Goal: Task Accomplishment & Management: Manage account settings

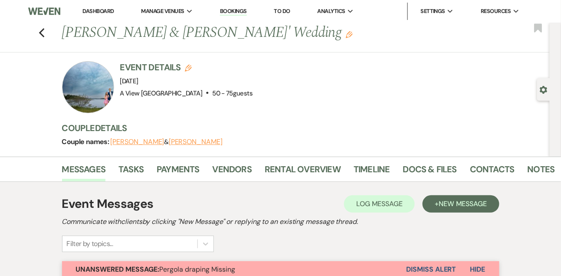
click at [105, 13] on link "Dashboard" at bounding box center [98, 10] width 31 height 7
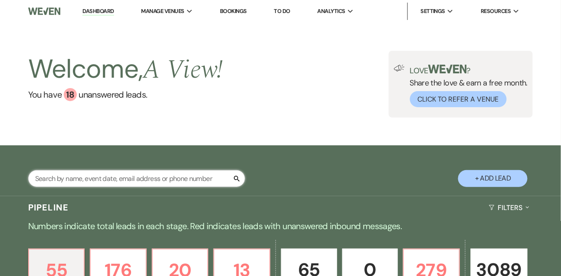
click at [103, 187] on input "text" at bounding box center [136, 178] width 217 height 17
type input "grace hoffart"
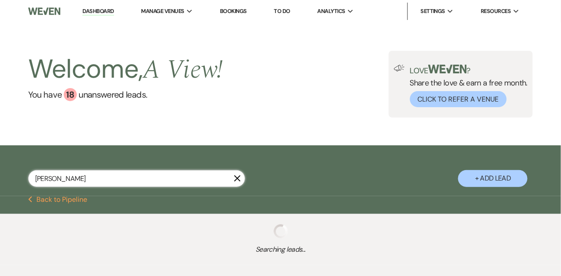
select select "9"
select select "8"
select select "4"
select select "8"
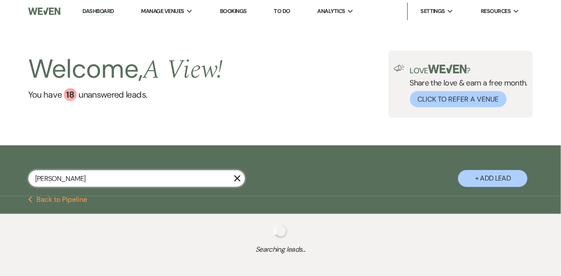
select select "4"
select select "8"
select select "5"
select select "8"
select select "4"
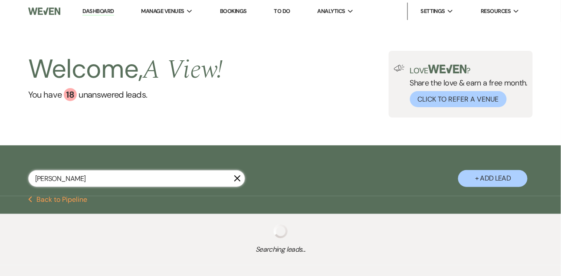
select select "8"
select select "4"
select select "8"
select select "4"
select select "8"
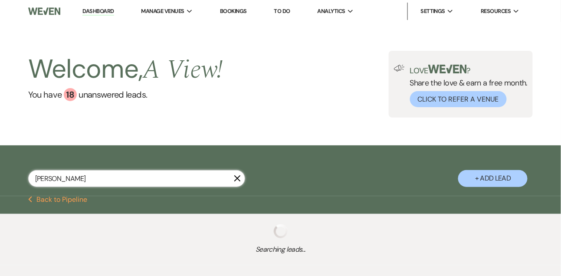
select select "4"
select select "8"
select select "5"
select select "8"
select select "4"
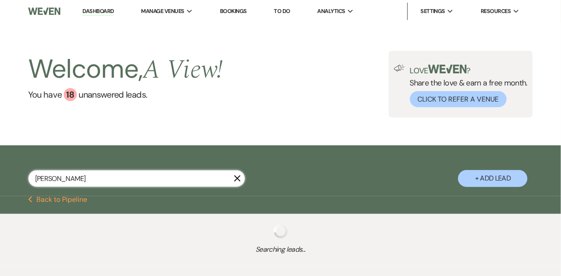
select select "8"
select select "5"
select select "8"
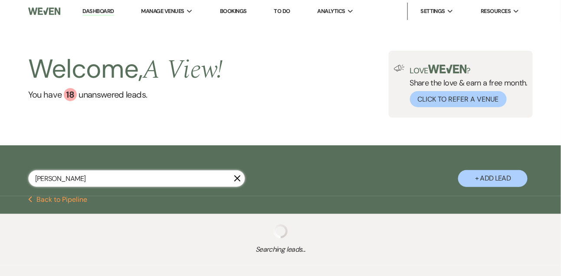
select select "4"
select select "8"
select select "4"
select select "8"
select select "5"
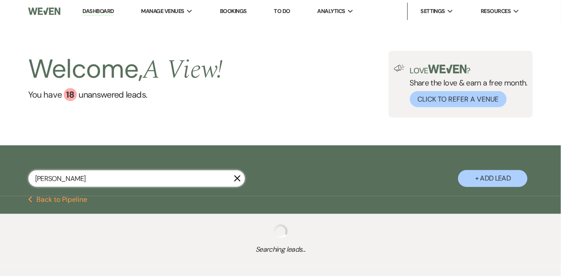
select select "8"
select select "4"
select select "8"
select select "4"
select select "8"
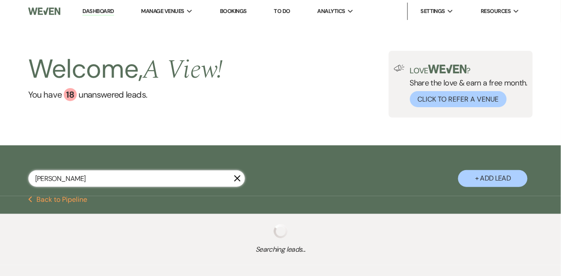
select select "4"
select select "8"
select select "5"
select select "8"
select select "4"
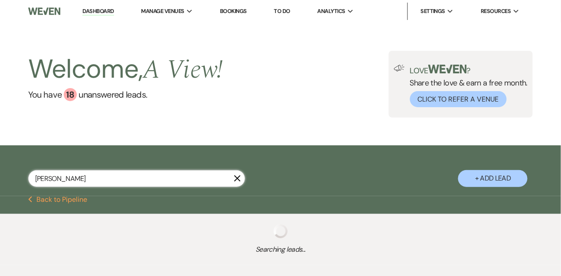
select select "8"
select select "4"
select select "8"
select select "6"
select select "8"
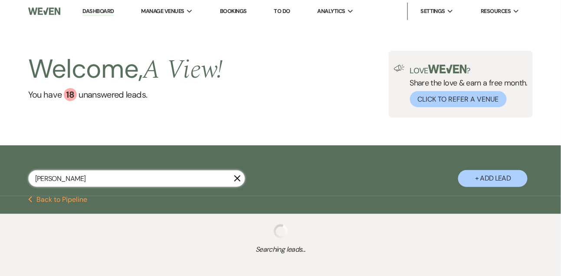
select select "5"
select select "8"
select select "4"
select select "8"
select select "5"
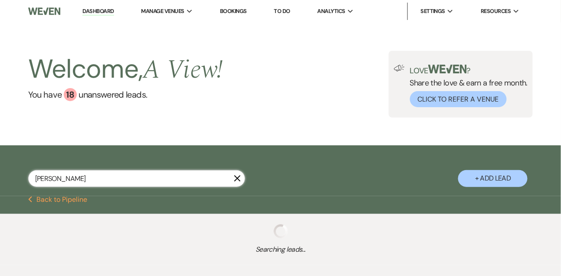
select select "8"
select select "4"
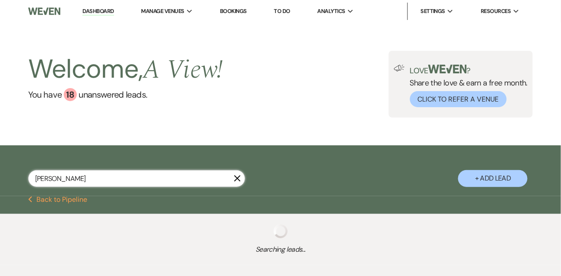
select select "8"
select select "4"
select select "8"
select select "4"
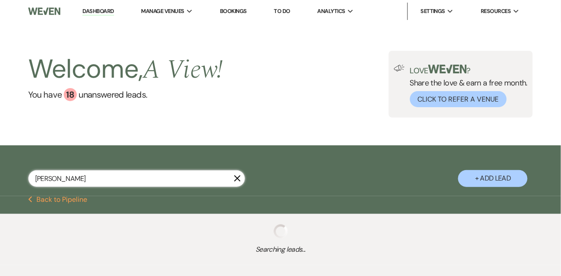
select select "8"
select select "6"
select select "8"
select select "4"
select select "8"
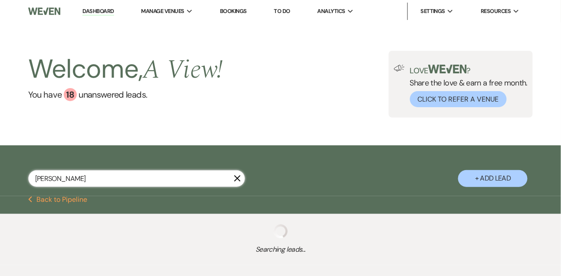
select select "4"
select select "8"
select select "4"
select select "8"
select select "4"
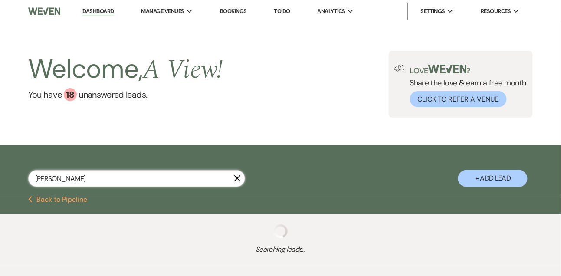
select select "8"
select select "4"
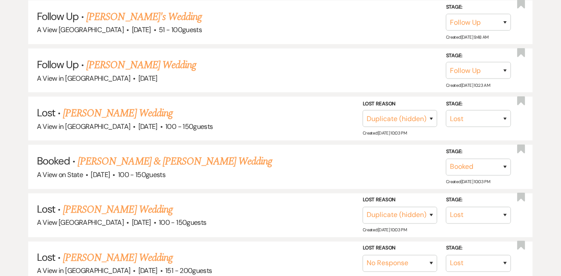
scroll to position [230, 0]
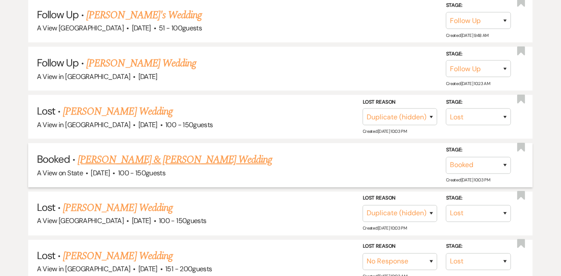
type input "grace hoffart"
click at [116, 168] on link "Grace Hoffart & Alex Hall's Wedding" at bounding box center [175, 160] width 195 height 16
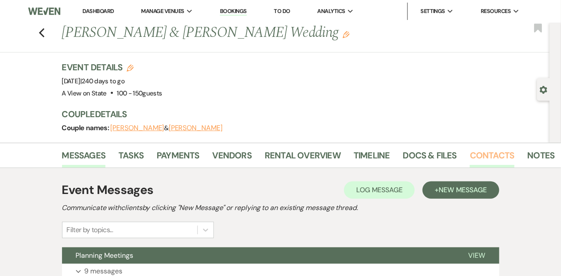
click at [499, 149] on link "Contacts" at bounding box center [492, 158] width 45 height 19
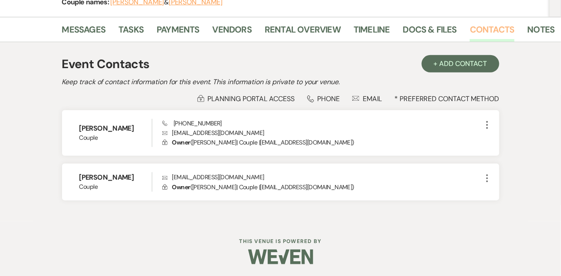
scroll to position [127, 0]
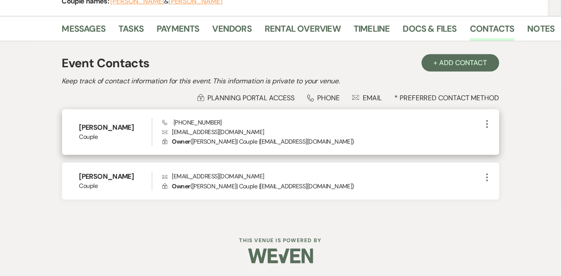
click at [220, 131] on p "Envelope gracehoffart1@gmail.com" at bounding box center [322, 132] width 320 height 10
copy p "gracehoffart1@gmail.com"
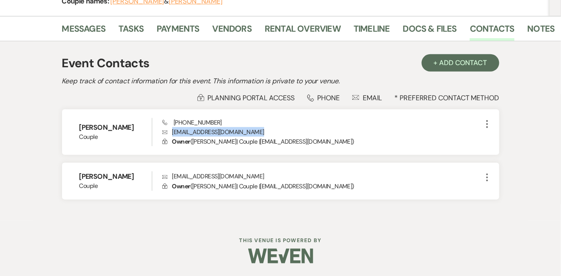
scroll to position [0, 0]
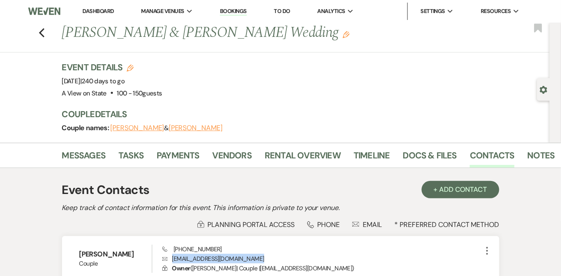
click at [103, 9] on link "Dashboard" at bounding box center [98, 10] width 31 height 7
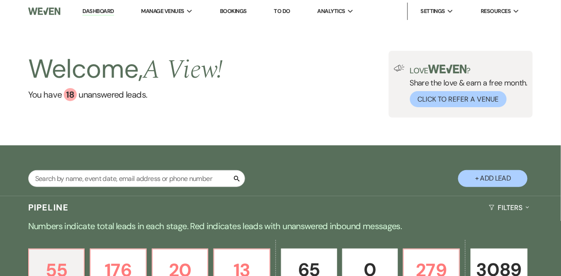
click at [131, 177] on div "Search + Add Lead" at bounding box center [280, 172] width 561 height 44
click at [129, 186] on input "text" at bounding box center [136, 178] width 217 height 17
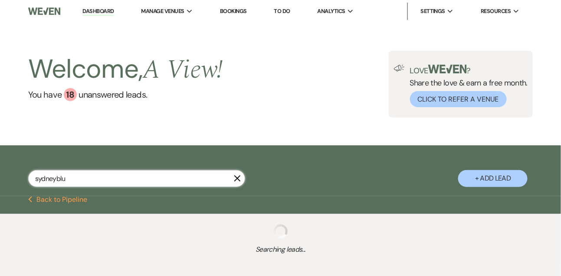
type input "sydneybluy"
select select "8"
select select "4"
select select "8"
select select "4"
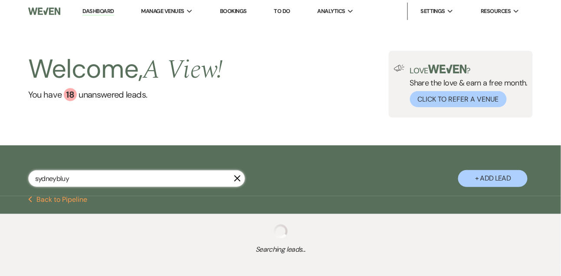
select select "9"
select select "5"
select select "8"
select select "5"
select select "8"
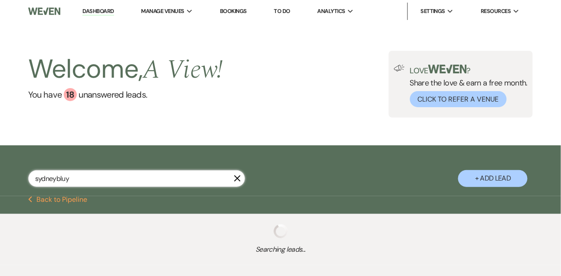
select select "5"
select select "8"
select select "5"
select select "8"
select select "4"
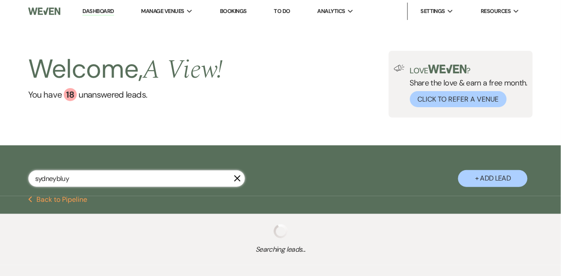
select select "8"
select select "4"
select select "5"
select select "8"
select select "4"
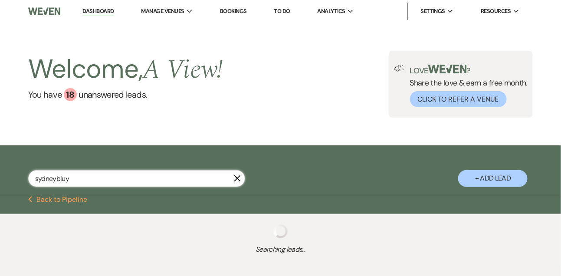
select select "8"
select select "4"
select select "8"
select select "5"
select select "8"
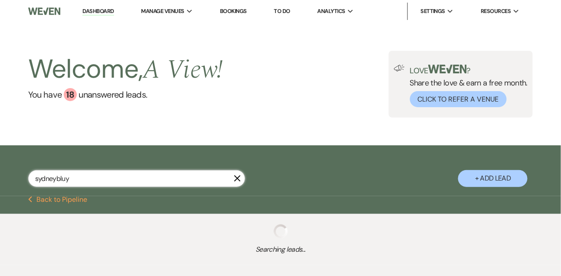
select select "10"
select select "8"
select select "4"
select select "8"
select select "7"
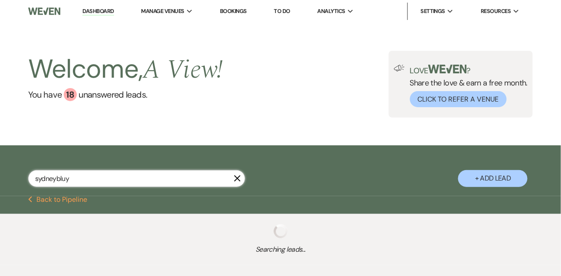
select select "8"
select select "5"
select select "8"
select select "5"
select select "8"
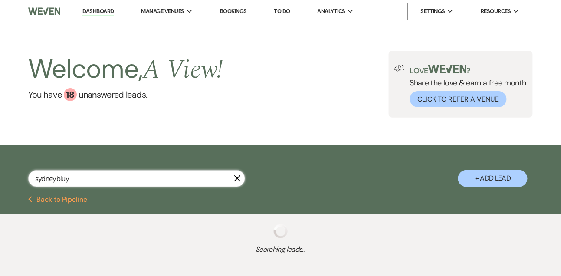
select select "4"
select select "8"
select select "5"
select select "8"
select select "4"
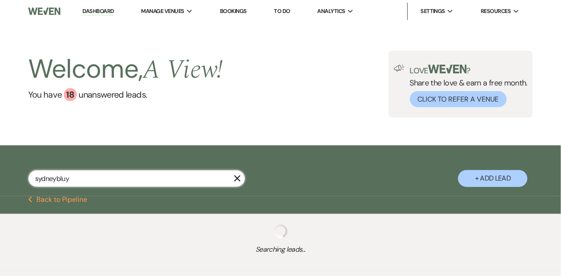
select select "8"
select select "4"
select select "8"
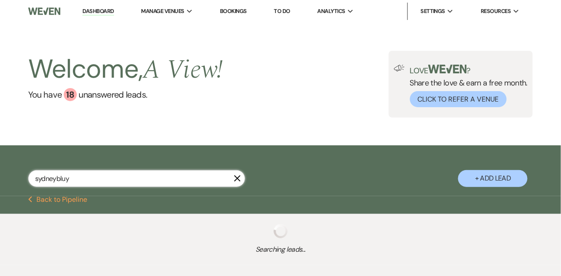
select select "8"
select select "4"
select select "8"
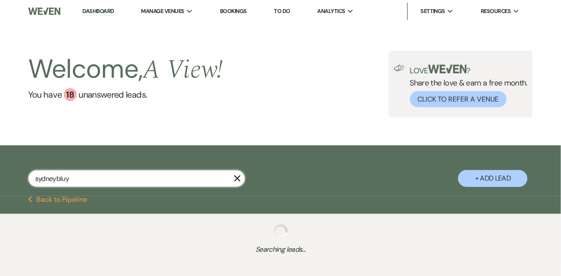
select select "8"
select select "4"
select select "8"
select select "4"
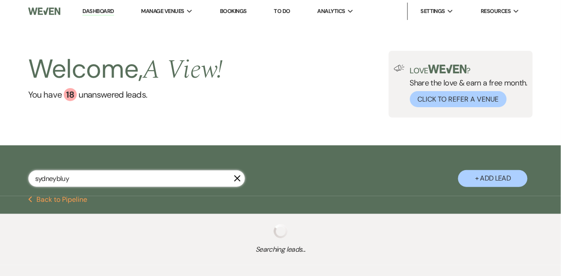
select select "8"
select select "6"
select select "8"
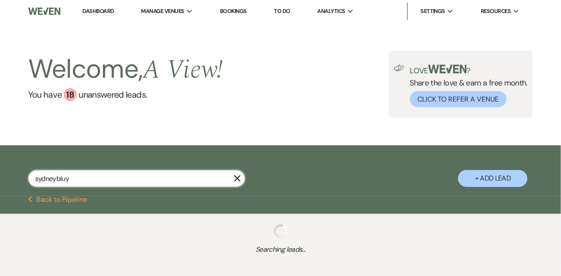
select select "8"
select select "4"
select select "8"
select select "4"
select select "8"
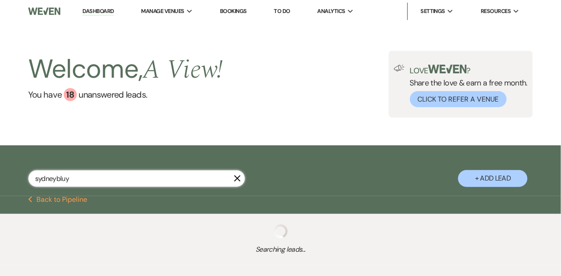
select select "8"
select select "4"
select select "8"
select select "4"
select select "8"
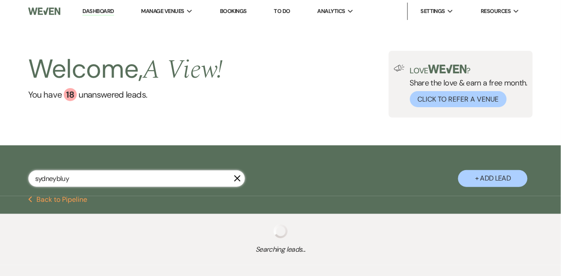
select select "1"
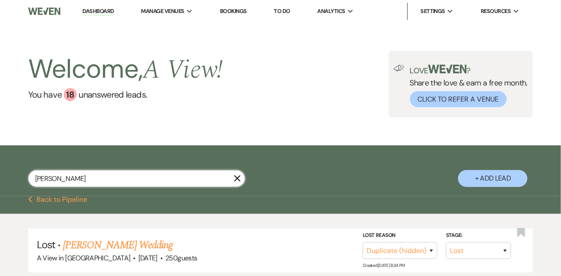
type input "sydney blum"
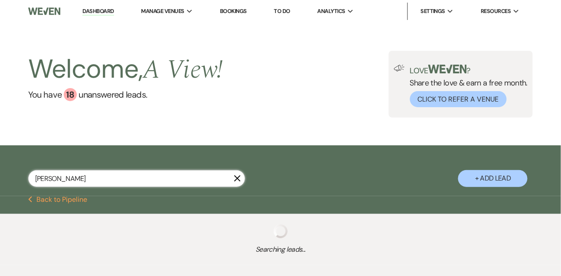
select select "8"
select select "4"
select select "8"
select select "4"
select select "9"
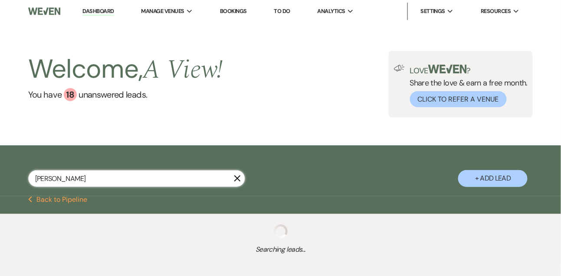
select select "5"
select select "8"
select select "5"
select select "8"
select select "5"
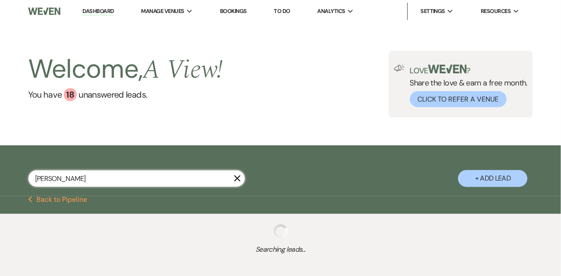
select select "8"
select select "5"
select select "8"
select select "4"
select select "8"
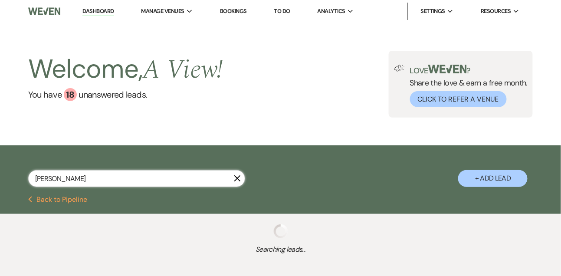
select select "4"
select select "5"
select select "8"
select select "4"
select select "8"
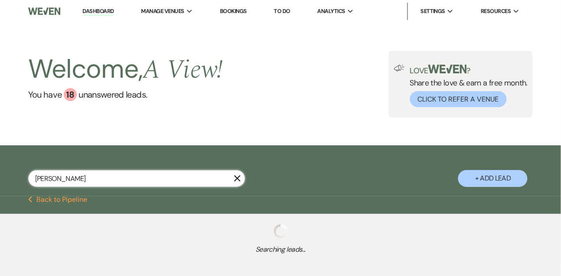
select select "4"
select select "8"
select select "5"
select select "8"
select select "10"
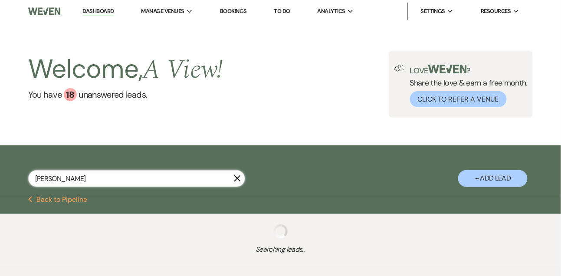
select select "8"
select select "4"
select select "8"
select select "7"
select select "8"
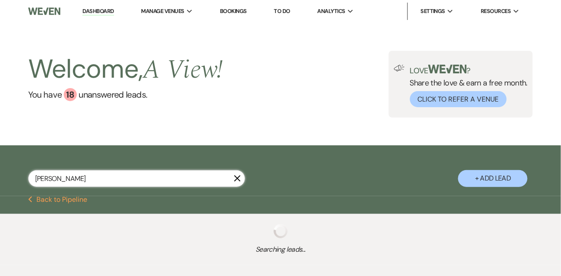
select select "5"
select select "8"
select select "5"
select select "8"
select select "4"
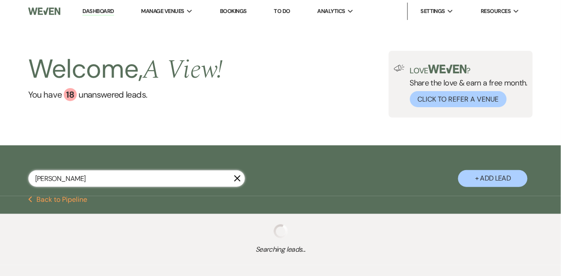
select select "8"
select select "5"
select select "8"
select select "4"
select select "8"
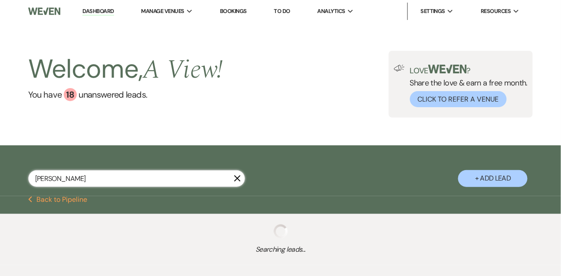
select select "4"
select select "8"
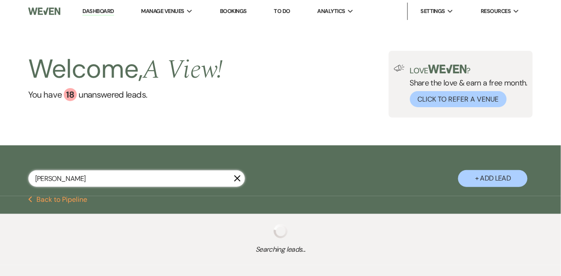
select select "8"
select select "4"
select select "8"
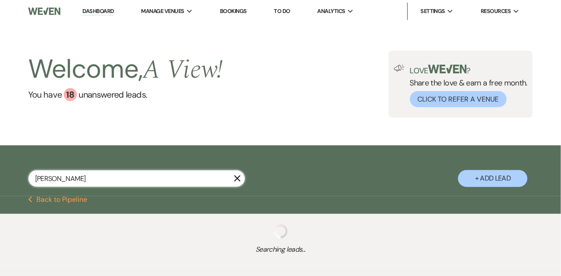
select select "8"
select select "4"
select select "8"
select select "4"
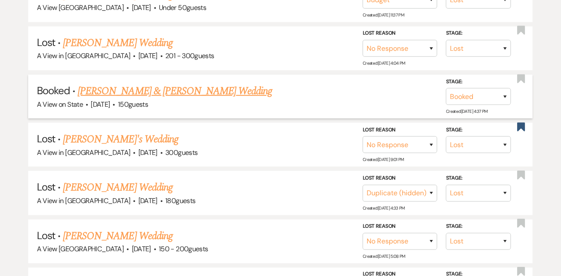
scroll to position [976, 0]
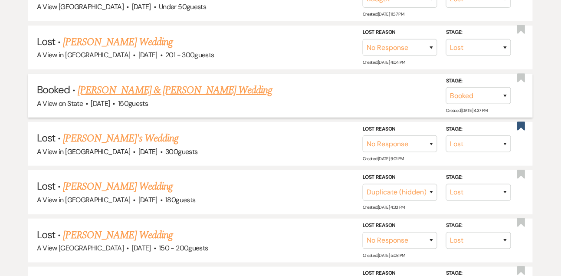
click at [195, 93] on link "Sydney Blumel & Nathan Mostek's Wedding" at bounding box center [175, 91] width 195 height 16
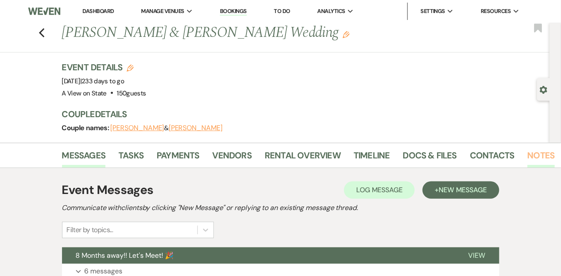
click at [529, 160] on link "Notes" at bounding box center [541, 158] width 27 height 19
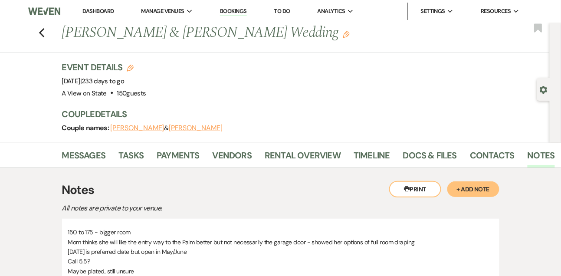
click at [102, 8] on link "Dashboard" at bounding box center [98, 10] width 31 height 7
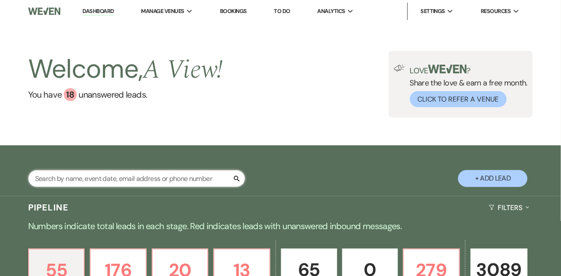
click at [106, 187] on input "text" at bounding box center [136, 178] width 217 height 17
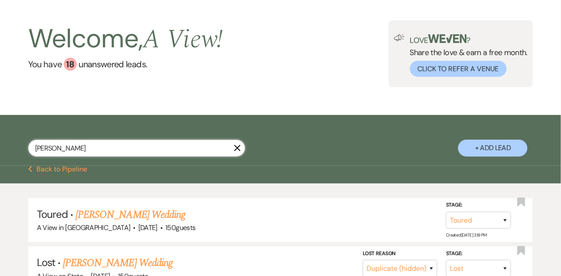
scroll to position [61, 0]
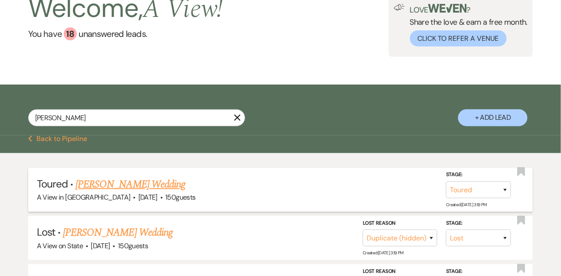
click at [122, 192] on link "[PERSON_NAME] Wedding" at bounding box center [131, 185] width 110 height 16
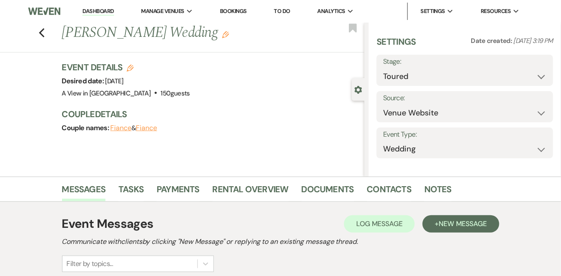
click at [229, 36] on icon "Edit" at bounding box center [225, 34] width 7 height 7
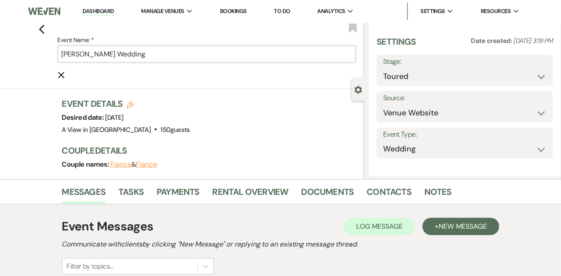
click at [121, 53] on input "[PERSON_NAME] Wedding" at bounding box center [207, 54] width 299 height 17
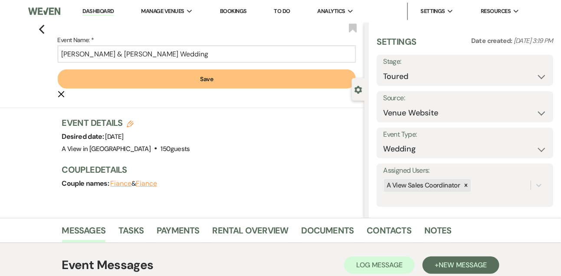
click at [141, 78] on button "Save" at bounding box center [207, 78] width 299 height 19
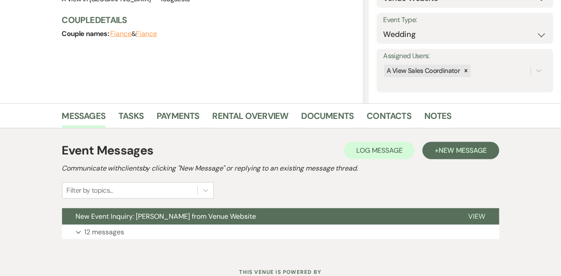
scroll to position [146, 0]
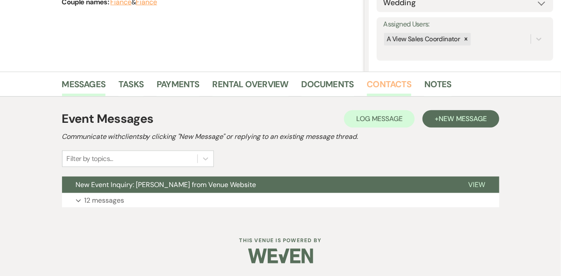
click at [382, 80] on link "Contacts" at bounding box center [389, 86] width 45 height 19
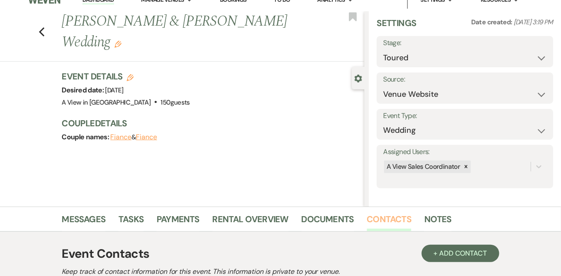
scroll to position [8, 0]
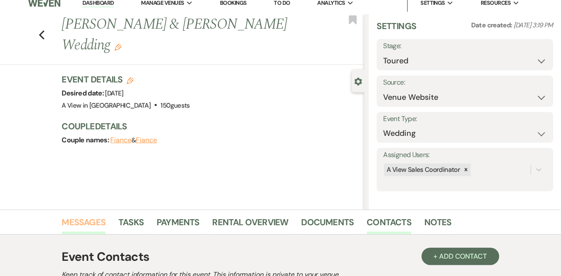
click at [98, 218] on link "Messages" at bounding box center [84, 224] width 44 height 19
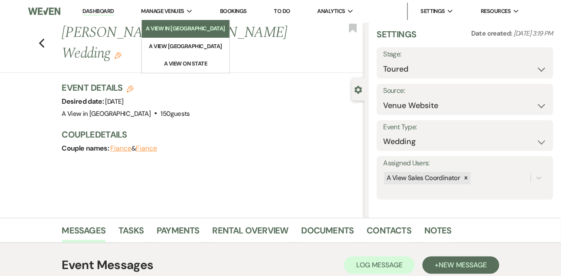
click at [172, 26] on li "A View in [GEOGRAPHIC_DATA]" at bounding box center [185, 28] width 79 height 9
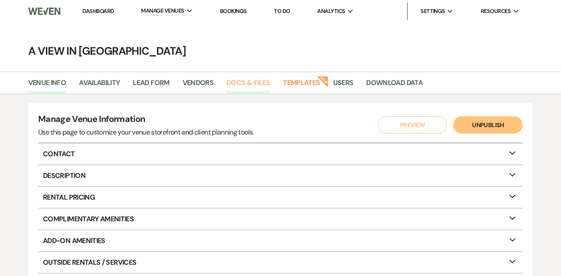
click at [260, 80] on link "Docs & Files" at bounding box center [248, 85] width 43 height 17
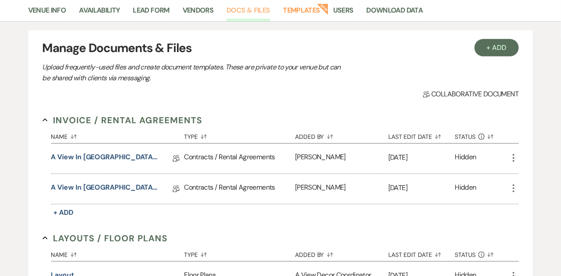
scroll to position [109, 0]
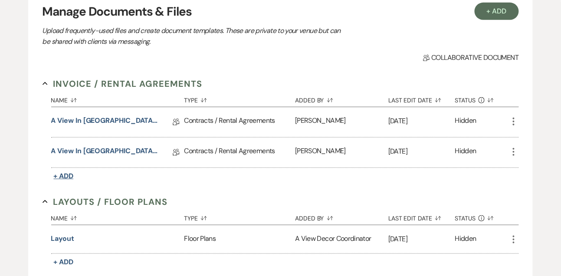
click at [66, 172] on span "+ Add" at bounding box center [64, 176] width 20 height 9
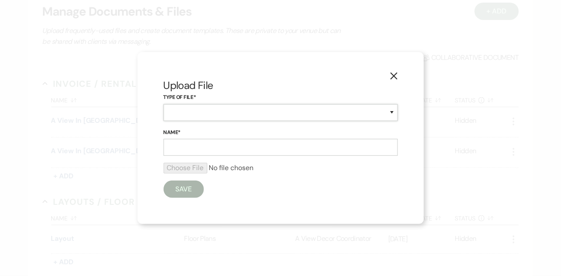
click at [174, 115] on select "Contracts / Rental Agreements Invoices Receipts" at bounding box center [281, 112] width 234 height 17
select select "22"
click at [164, 104] on select "Contracts / Rental Agreements Invoices Receipts" at bounding box center [281, 112] width 234 height 17
click at [186, 149] on input "Name*" at bounding box center [281, 147] width 234 height 17
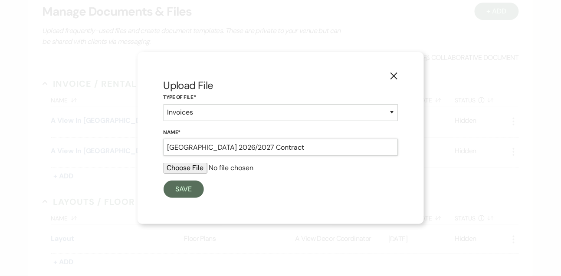
type input "[GEOGRAPHIC_DATA] 2026/2027 Contract"
click at [172, 166] on input "file" at bounding box center [281, 168] width 234 height 10
type input "C:\fakepath\2026_2027 A View FH Contract.pdf"
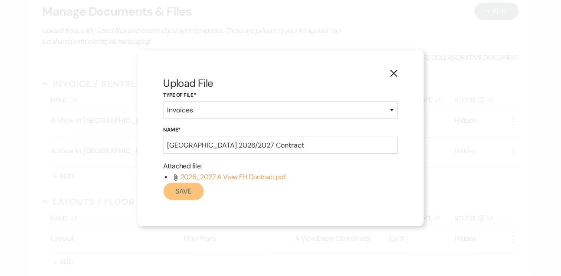
click at [191, 193] on button "Save" at bounding box center [184, 191] width 41 height 17
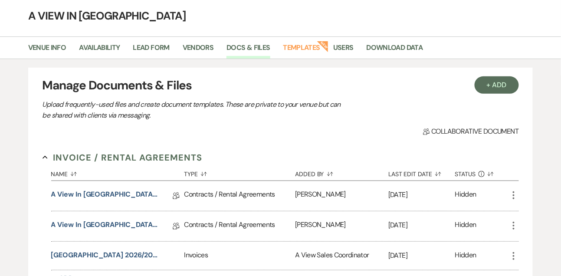
scroll to position [0, 0]
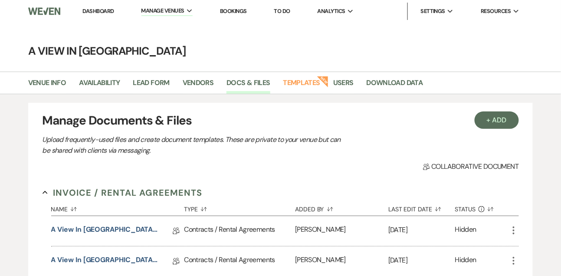
click at [106, 13] on link "Dashboard" at bounding box center [98, 10] width 31 height 7
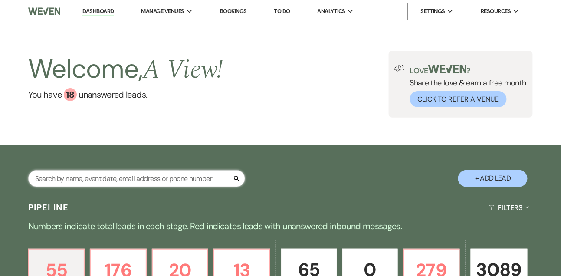
click at [119, 187] on input "text" at bounding box center [136, 178] width 217 height 17
type input "[PERSON_NAME]"
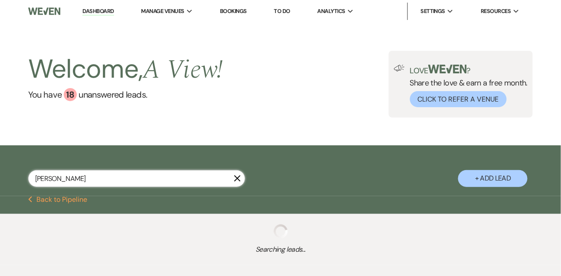
select select "5"
select select "8"
select select "4"
select select "5"
select select "8"
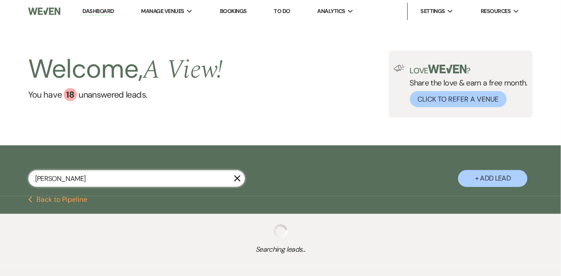
select select "5"
select select "8"
select select "4"
select select "8"
select select "4"
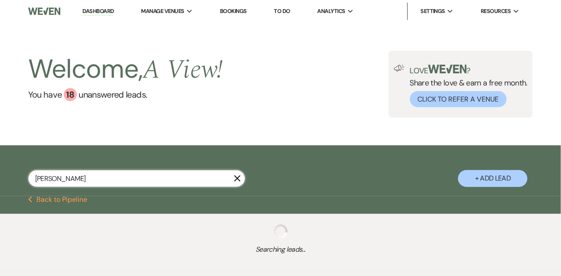
select select "8"
select select "4"
select select "8"
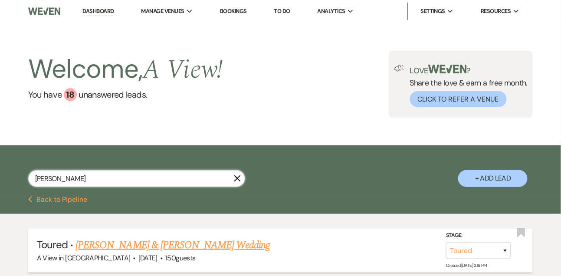
type input "[PERSON_NAME]"
click at [130, 253] on link "[PERSON_NAME] & [PERSON_NAME] Wedding" at bounding box center [173, 246] width 195 height 16
select select "5"
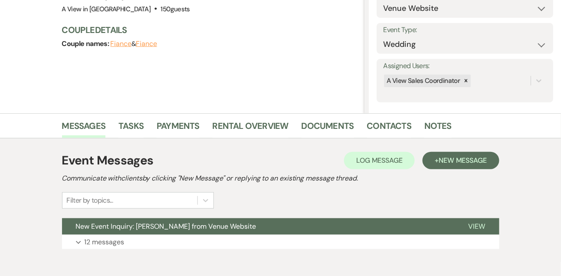
scroll to position [146, 0]
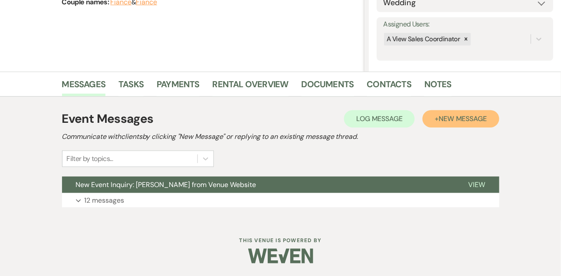
click at [480, 122] on span "New Message" at bounding box center [463, 118] width 48 height 9
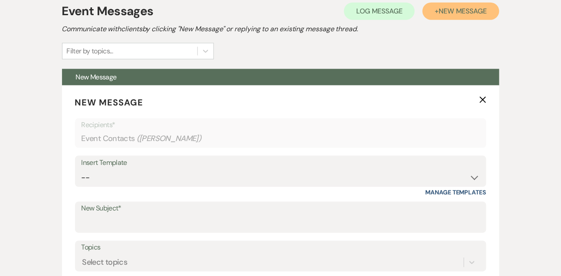
scroll to position [269, 0]
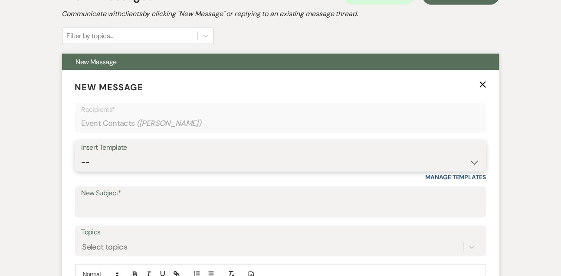
click at [107, 165] on select "-- Tour Confirmation Contract (Pre-Booked Leads) Out of office Inquiry Email Al…" at bounding box center [281, 162] width 399 height 17
select select "3260"
click at [82, 154] on select "-- Tour Confirmation Contract (Pre-Booked Leads) Out of office Inquiry Email Al…" at bounding box center [281, 162] width 399 height 17
type input "A View in [GEOGRAPHIC_DATA] Wedding Contract 🎉"
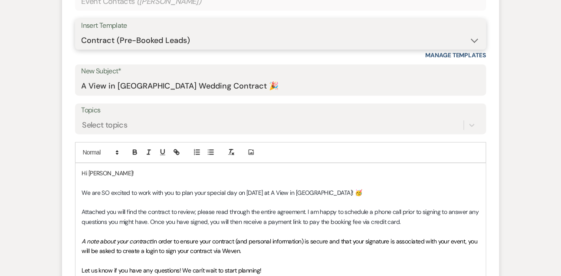
scroll to position [393, 0]
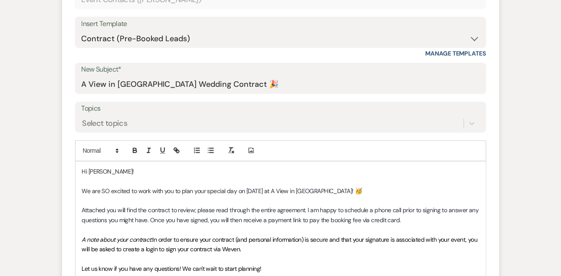
click at [117, 177] on p at bounding box center [281, 182] width 398 height 10
click at [121, 172] on p "Hi [PERSON_NAME]!" at bounding box center [281, 172] width 398 height 10
click at [121, 172] on p "Hi [PERSON_NAME] & [PERSON_NAME]," at bounding box center [281, 172] width 398 height 10
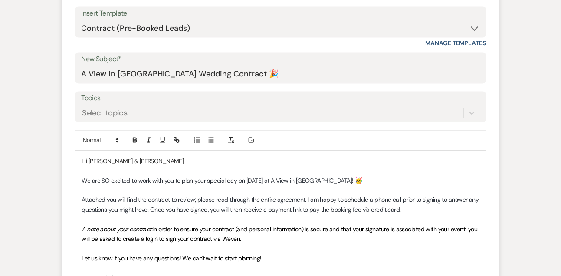
scroll to position [410, 0]
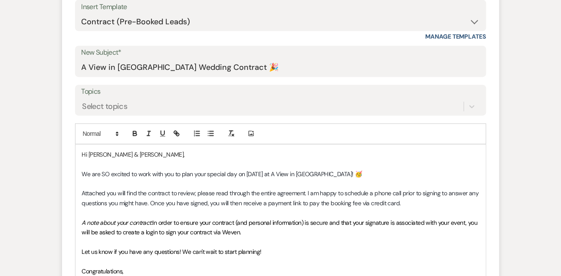
drag, startPoint x: 210, startPoint y: 205, endPoint x: 414, endPoint y: 204, distance: 204.1
click at [414, 204] on p "Attached you will find the contract to review; please read through the entire a…" at bounding box center [281, 199] width 398 height 20
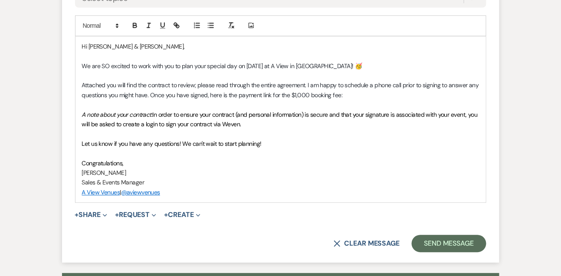
scroll to position [533, 0]
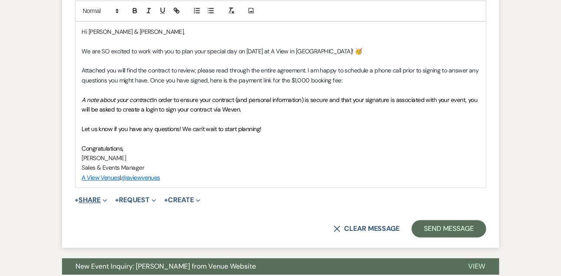
click at [97, 200] on button "+ Share Expand" at bounding box center [91, 200] width 33 height 7
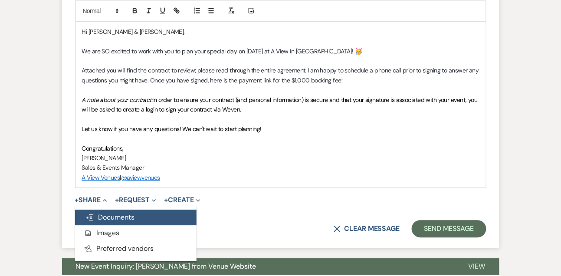
click at [98, 210] on button "Doc Upload Documents" at bounding box center [136, 218] width 122 height 16
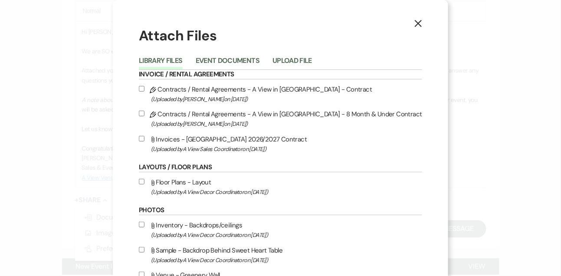
click at [198, 144] on label "Attach File Invoices - [GEOGRAPHIC_DATA] 2026/2027 Contract (Uploaded by A View…" at bounding box center [281, 144] width 284 height 20
click at [145, 142] on input "Attach File Invoices - [GEOGRAPHIC_DATA] 2026/2027 Contract (Uploaded by A View…" at bounding box center [142, 139] width 6 height 6
checkbox input "true"
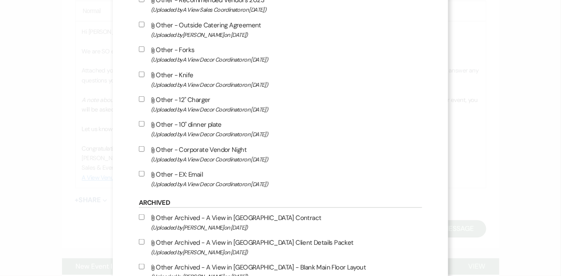
scroll to position [1224, 0]
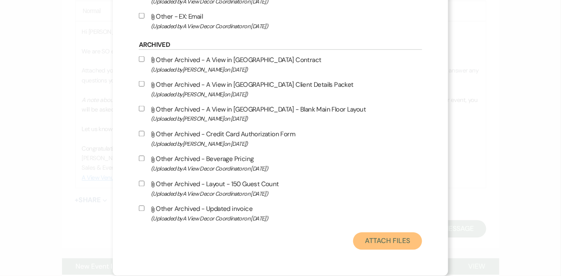
click at [362, 238] on button "Attach Files" at bounding box center [387, 241] width 69 height 17
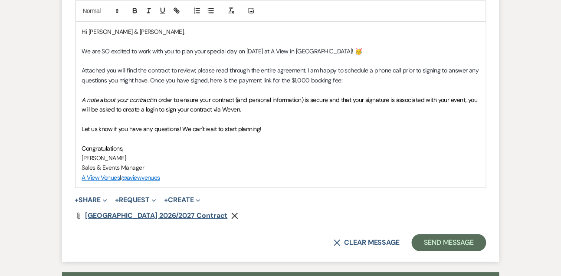
click at [142, 217] on span "[GEOGRAPHIC_DATA] 2026/2027 Contract" at bounding box center [157, 215] width 142 height 9
click at [185, 160] on p "[PERSON_NAME]" at bounding box center [281, 158] width 398 height 10
click at [78, 214] on use at bounding box center [78, 216] width 3 height 7
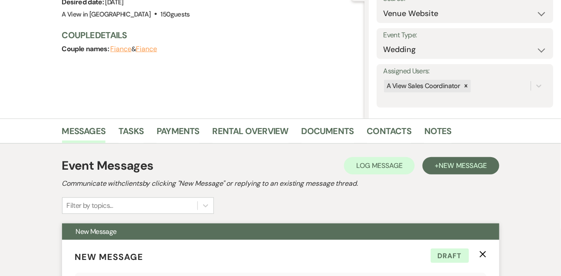
scroll to position [0, 0]
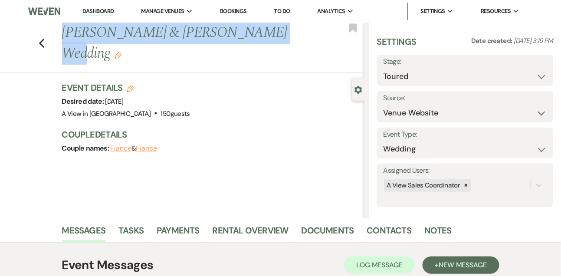
drag, startPoint x: 63, startPoint y: 34, endPoint x: 254, endPoint y: 27, distance: 192.1
click at [256, 27] on h1 "[PERSON_NAME] & [PERSON_NAME] Wedding Edit" at bounding box center [181, 43] width 239 height 41
copy h1 "[PERSON_NAME] & [PERSON_NAME]"
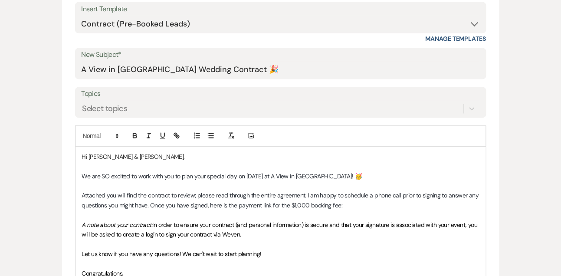
scroll to position [411, 0]
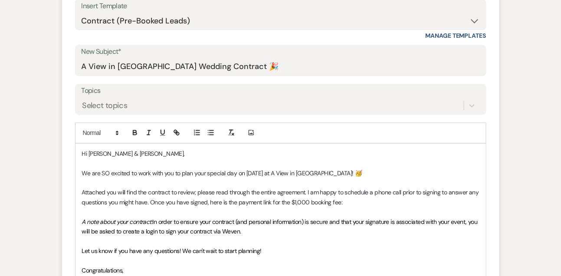
click at [355, 204] on p "Attached you will find the contract to review; please read through the entire a…" at bounding box center [281, 198] width 398 height 20
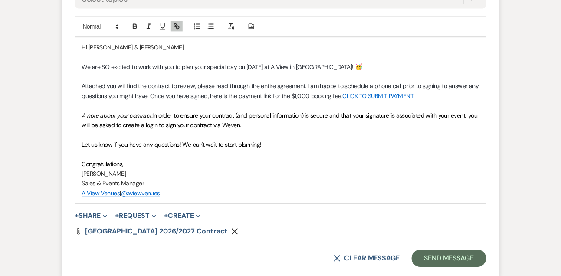
scroll to position [519, 0]
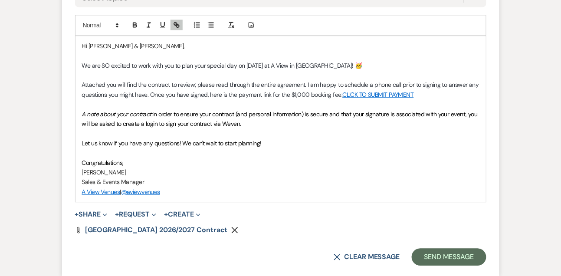
click at [231, 230] on icon "Remove" at bounding box center [234, 230] width 7 height 7
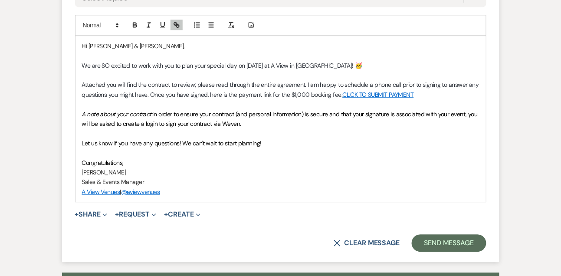
click at [99, 218] on span "+ Share Expand Doc Upload Documents Add Photo Images Pref Vendors Preferred ven…" at bounding box center [91, 214] width 33 height 10
click at [96, 216] on button "+ Share Expand" at bounding box center [91, 214] width 33 height 7
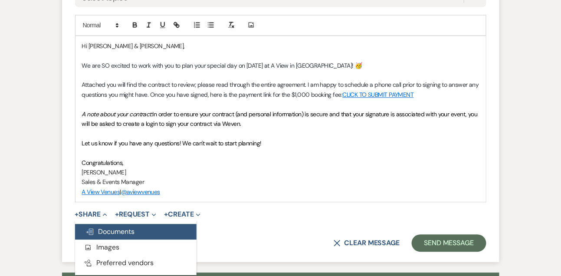
click at [100, 228] on span "Doc Upload Documents" at bounding box center [111, 231] width 50 height 9
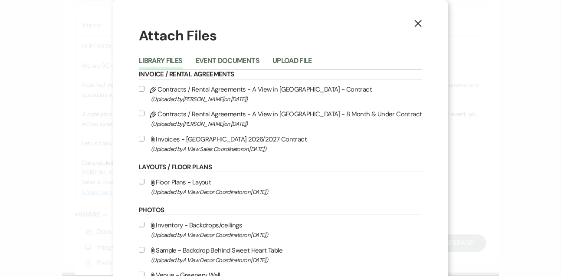
click at [178, 88] on label "Pencil Contracts / Rental Agreements - A View in [GEOGRAPHIC_DATA] - Contract (…" at bounding box center [281, 94] width 284 height 20
click at [145, 88] on input "Pencil Contracts / Rental Agreements - A View in [GEOGRAPHIC_DATA] - Contract (…" at bounding box center [142, 89] width 6 height 6
checkbox input "true"
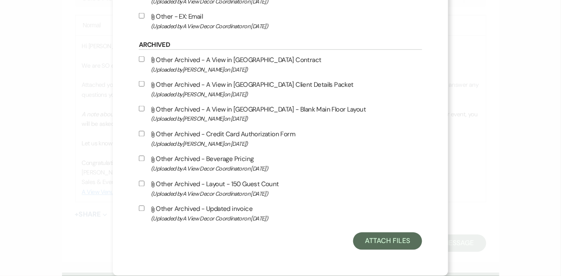
scroll to position [1224, 0]
click at [384, 249] on button "Attach Files" at bounding box center [387, 241] width 69 height 17
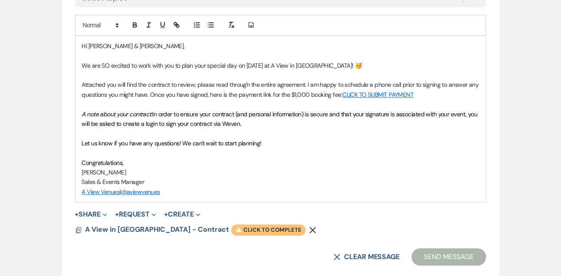
click at [249, 228] on span "Warning Click to complete" at bounding box center [268, 229] width 75 height 11
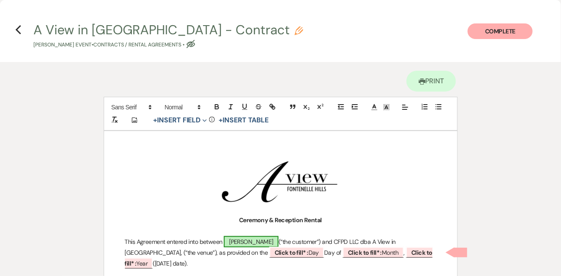
click at [255, 238] on span "[PERSON_NAME]" at bounding box center [251, 241] width 55 height 11
select select "smartCustomField"
select select "owner"
select select "{{clientNames}}"
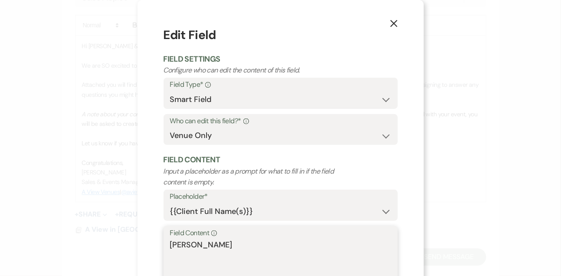
click at [256, 248] on textarea "[PERSON_NAME]" at bounding box center [280, 260] width 221 height 43
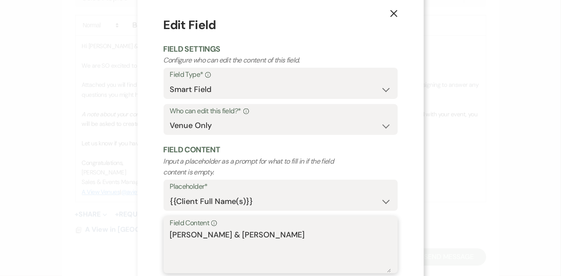
scroll to position [60, 0]
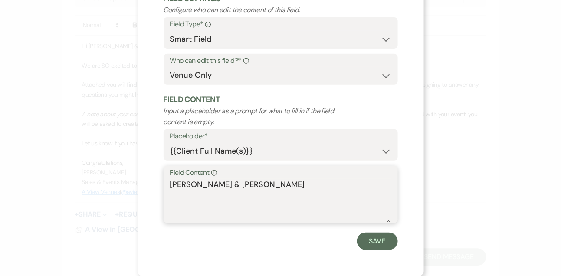
type textarea "[PERSON_NAME] & [PERSON_NAME]"
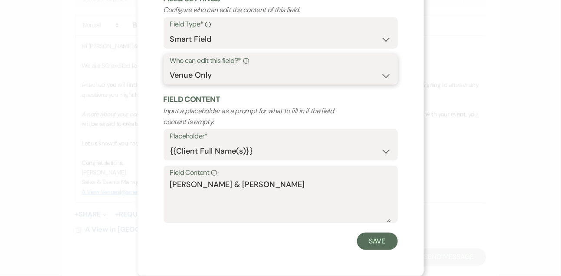
click at [211, 76] on select "Both Venue & Client Client Only Venue Only" at bounding box center [280, 75] width 221 height 17
select select "clientAndOwner"
click at [170, 67] on select "Both Venue & Client Client Only Venue Only" at bounding box center [280, 75] width 221 height 17
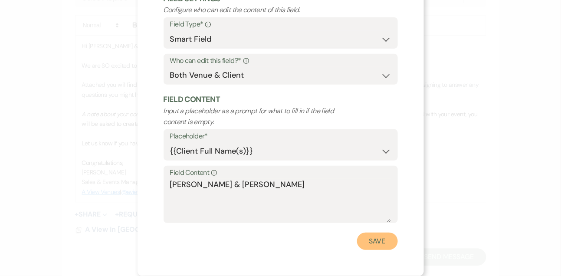
click at [387, 242] on button "Save" at bounding box center [377, 241] width 41 height 17
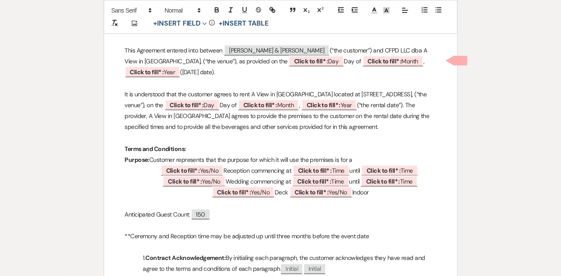
scroll to position [199, 0]
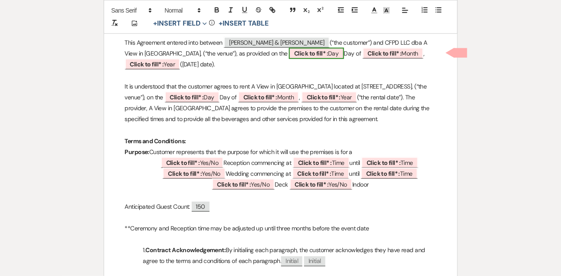
click at [303, 53] on b "Click to fill* :" at bounding box center [311, 54] width 34 height 8
select select "owner"
select select "custom_placeholder"
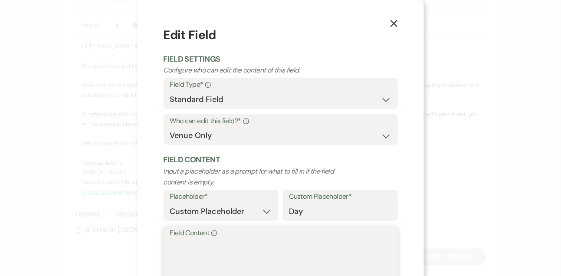
click at [209, 260] on textarea "Field Content Info" at bounding box center [280, 260] width 221 height 43
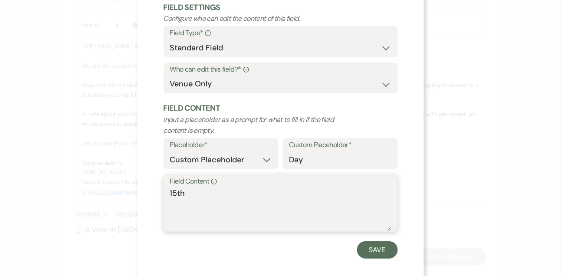
scroll to position [60, 0]
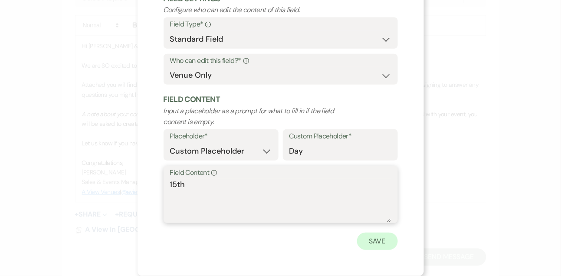
type textarea "15th"
click at [373, 247] on button "Save" at bounding box center [377, 241] width 41 height 17
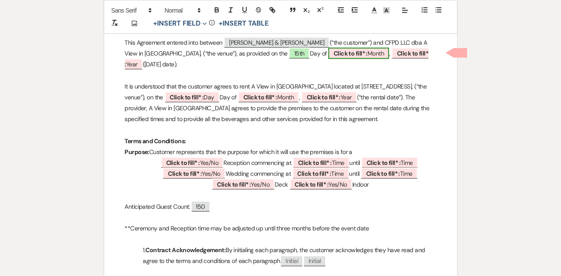
click at [339, 53] on b "Click to fill* :" at bounding box center [351, 54] width 34 height 8
select select "owner"
select select "custom_placeholder"
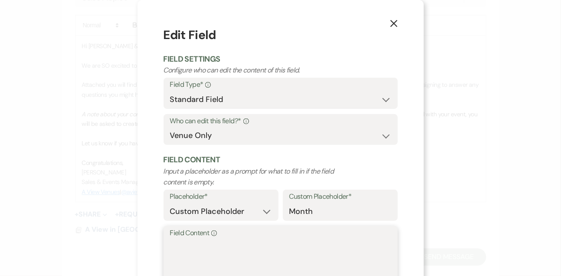
click at [195, 259] on textarea "Field Content Info" at bounding box center [280, 260] width 221 height 43
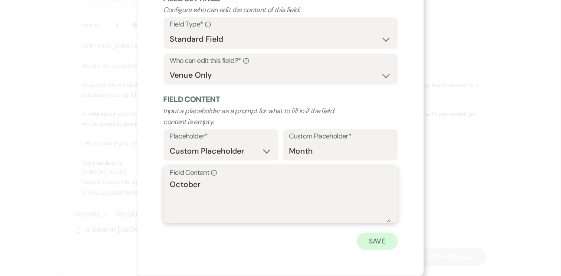
type textarea "October"
click at [372, 247] on button "Save" at bounding box center [377, 241] width 41 height 17
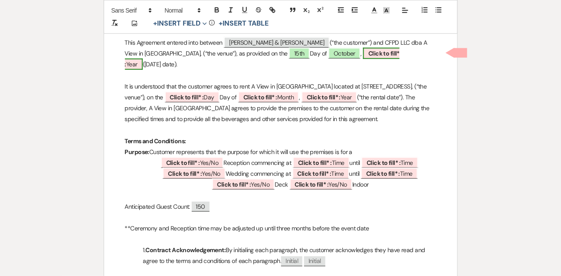
click at [380, 57] on span "Click to fill* : Year" at bounding box center [262, 59] width 275 height 22
select select "owner"
select select "custom_placeholder"
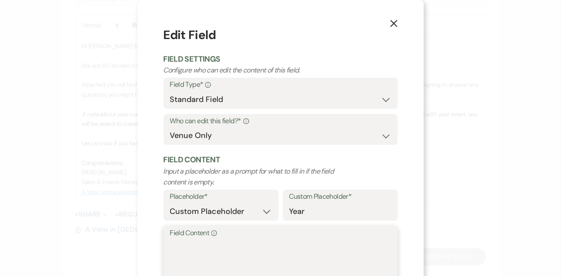
click at [250, 256] on textarea "Field Content Info" at bounding box center [280, 260] width 221 height 43
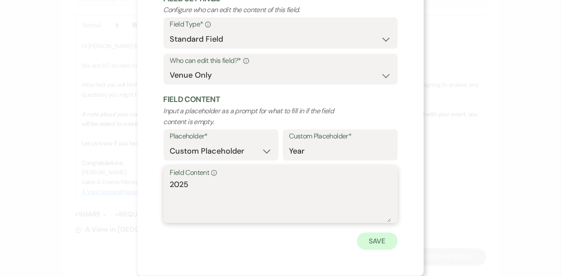
type textarea "2025"
click at [387, 243] on button "Save" at bounding box center [377, 241] width 41 height 17
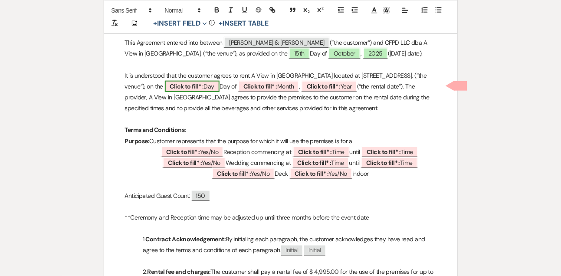
click at [204, 83] on b "Click to fill* :" at bounding box center [187, 87] width 34 height 8
select select "owner"
select select "custom_placeholder"
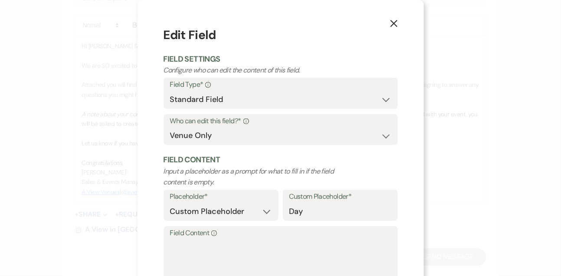
click at [392, 22] on use "button" at bounding box center [393, 23] width 7 height 7
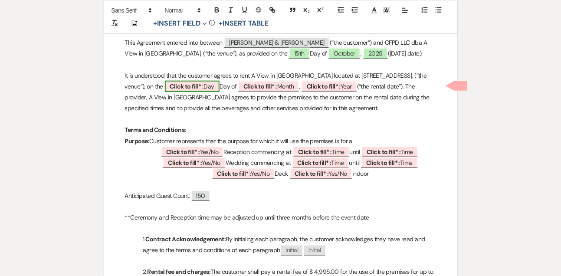
click at [204, 84] on b "Click to fill* :" at bounding box center [187, 87] width 34 height 8
select select "owner"
select select "custom_placeholder"
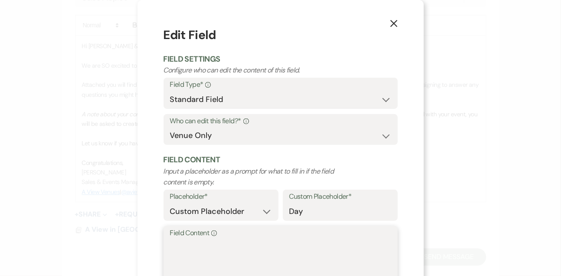
click at [204, 245] on textarea "Field Content Info" at bounding box center [280, 260] width 221 height 43
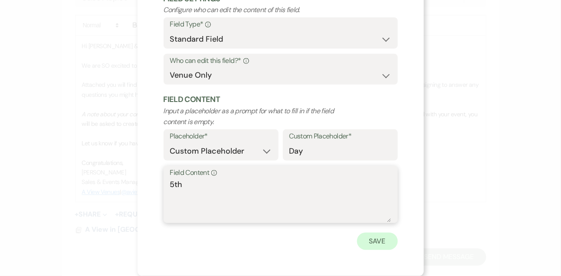
type textarea "5th"
click at [367, 244] on button "Save" at bounding box center [377, 241] width 41 height 17
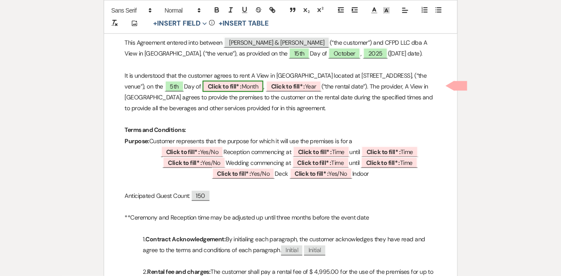
click at [242, 86] on b "Click to fill* :" at bounding box center [225, 87] width 34 height 8
select select "owner"
select select "custom_placeholder"
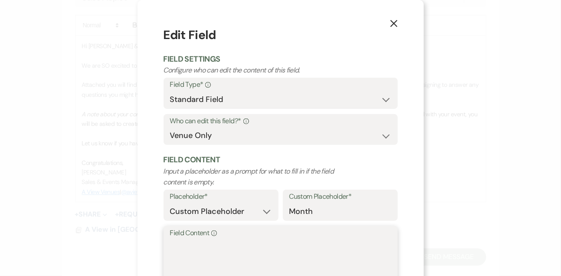
click at [215, 254] on textarea "Field Content Info" at bounding box center [280, 260] width 221 height 43
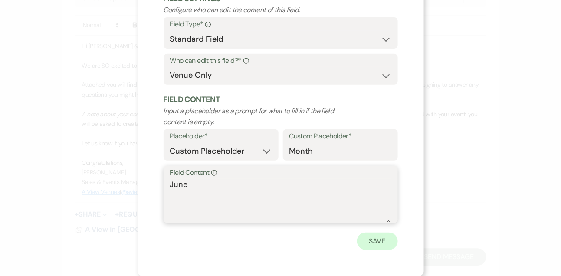
type textarea "June"
click at [370, 244] on button "Save" at bounding box center [377, 241] width 41 height 17
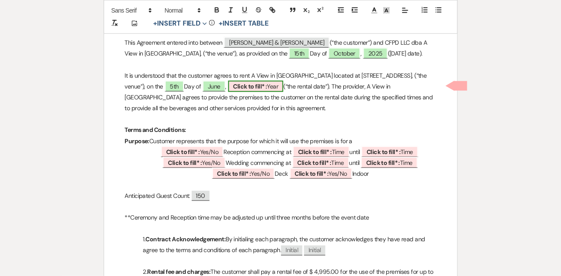
click at [284, 86] on span "Click to fill* : Year" at bounding box center [256, 86] width 56 height 11
select select "owner"
select select "custom_placeholder"
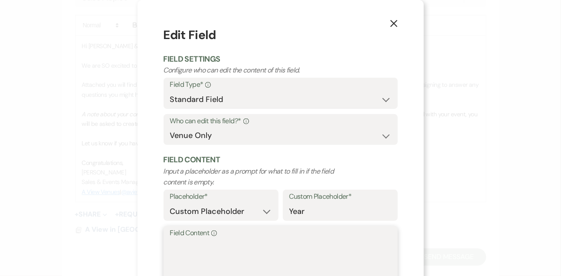
click at [242, 244] on textarea "Field Content Info" at bounding box center [280, 260] width 221 height 43
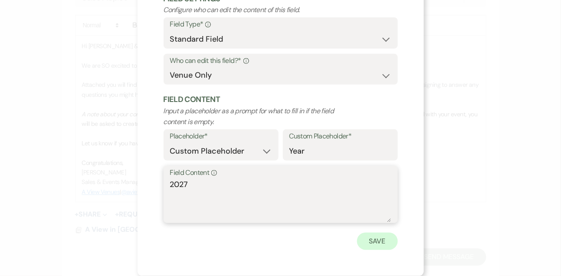
type textarea "2027"
click at [389, 234] on button "Save" at bounding box center [377, 241] width 41 height 17
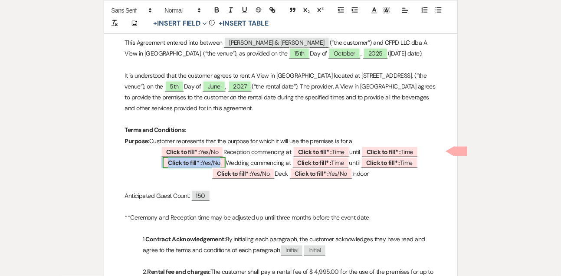
click at [198, 167] on span "Click to fill* : Yes/No" at bounding box center [194, 162] width 63 height 11
select select "owner"
select select "custom_placeholder"
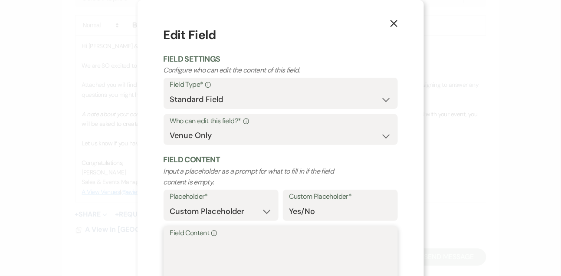
click at [179, 258] on textarea "Field Content Info" at bounding box center [280, 260] width 221 height 43
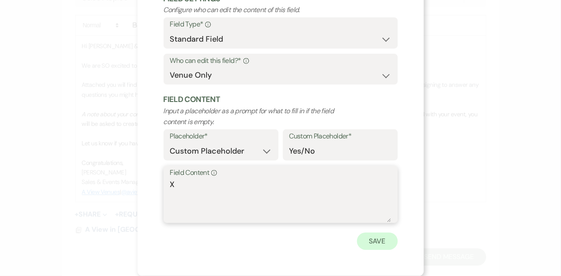
type textarea "X"
click at [377, 241] on button "Save" at bounding box center [377, 241] width 41 height 17
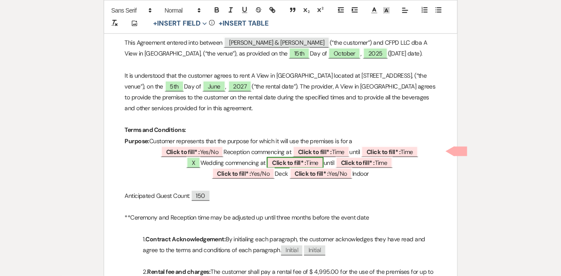
click at [296, 162] on b "Click to fill* :" at bounding box center [289, 163] width 34 height 8
select select "owner"
select select "Time"
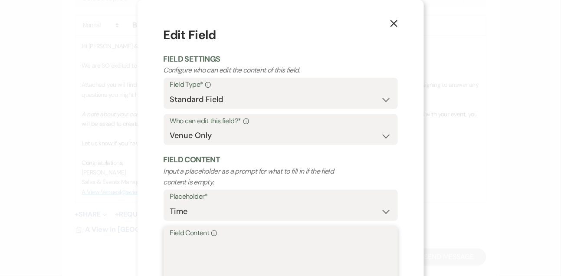
click at [239, 245] on textarea "Field Content Info" at bounding box center [280, 260] width 221 height 43
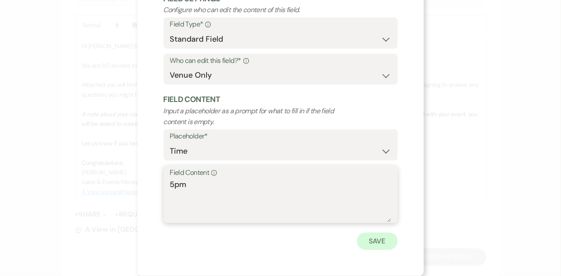
type textarea "5pm"
click at [374, 242] on button "Save" at bounding box center [377, 241] width 41 height 17
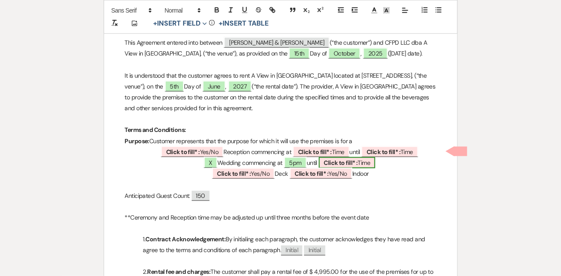
click at [348, 164] on b "Click to fill* :" at bounding box center [341, 163] width 34 height 8
select select "owner"
select select "Time"
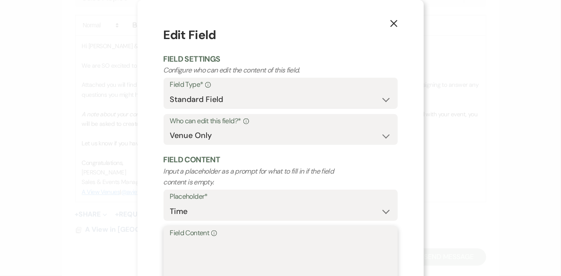
click at [251, 258] on textarea "Field Content Info" at bounding box center [280, 260] width 221 height 43
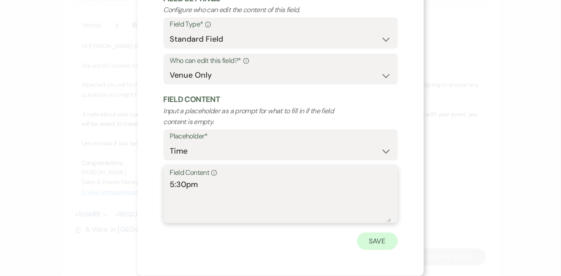
type textarea "5:30pm"
click at [385, 234] on button "Save" at bounding box center [377, 241] width 41 height 17
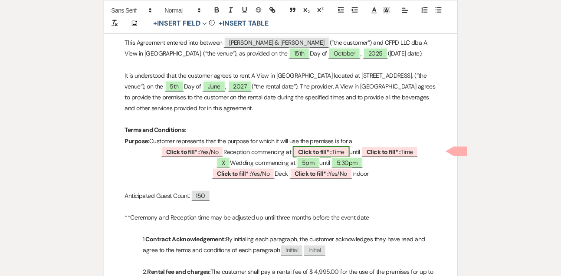
click at [307, 155] on b "Click to fill* :" at bounding box center [315, 152] width 34 height 8
select select "owner"
select select "Time"
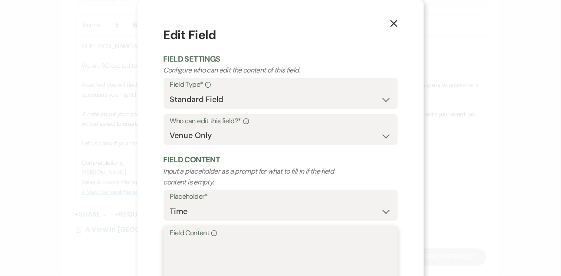
click at [235, 243] on textarea "Field Content Info" at bounding box center [280, 260] width 221 height 43
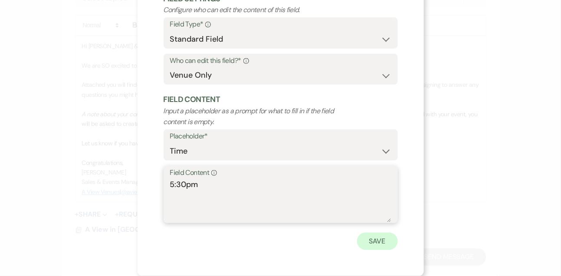
type textarea "5:30pm"
click at [365, 243] on button "Save" at bounding box center [377, 241] width 41 height 17
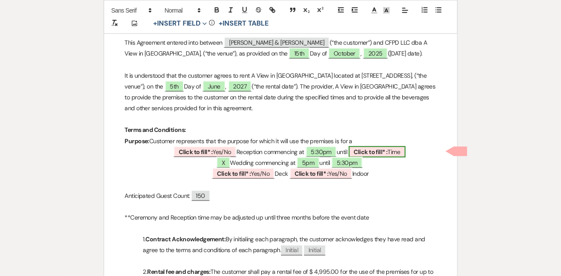
click at [369, 155] on span "Click to fill* : Time" at bounding box center [377, 151] width 57 height 11
select select "owner"
select select "Time"
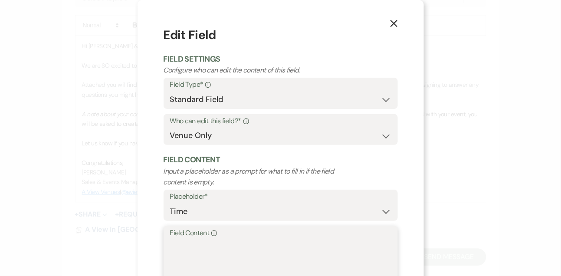
click at [290, 239] on textarea "Field Content Info" at bounding box center [280, 260] width 221 height 43
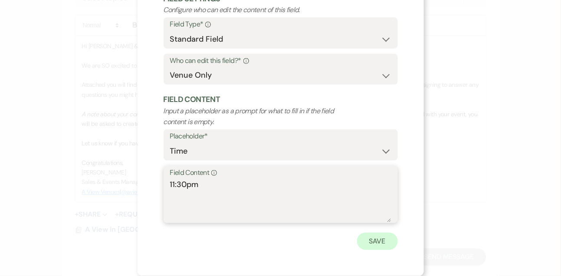
type textarea "11:30pm"
click at [377, 242] on button "Save" at bounding box center [377, 241] width 41 height 17
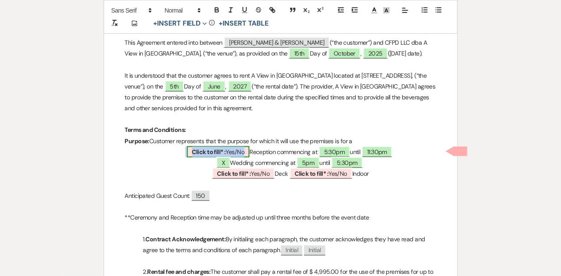
click at [228, 148] on span "Click to fill* : Yes/No" at bounding box center [218, 151] width 63 height 11
select select "owner"
select select "custom_placeholder"
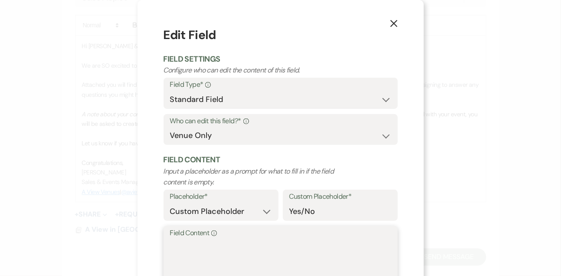
click at [197, 252] on textarea "Field Content Info" at bounding box center [280, 260] width 221 height 43
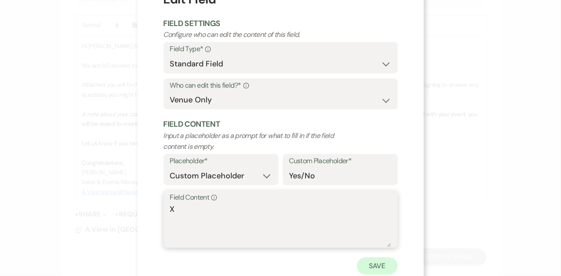
type textarea "X"
click at [370, 270] on button "Save" at bounding box center [377, 265] width 41 height 17
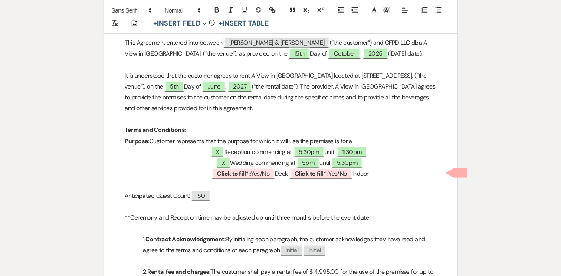
click at [265, 179] on p at bounding box center [281, 184] width 312 height 11
click at [257, 174] on span "Click to fill* : Yes/No" at bounding box center [243, 173] width 63 height 11
select select "owner"
select select "custom_placeholder"
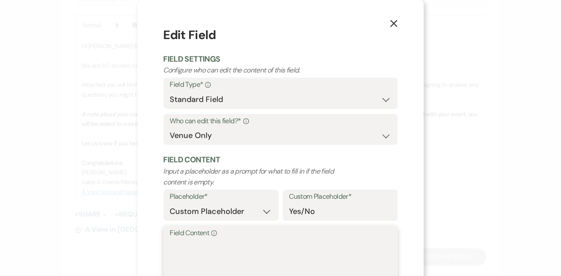
click at [222, 261] on textarea "Field Content Info" at bounding box center [280, 260] width 221 height 43
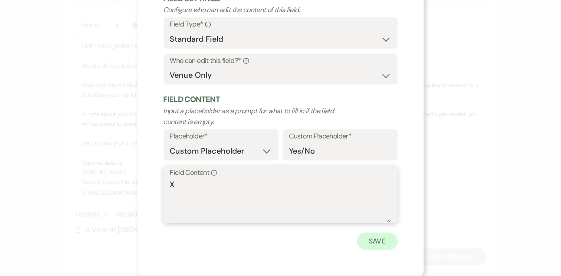
type textarea "X"
click at [366, 250] on button "Save" at bounding box center [377, 241] width 41 height 17
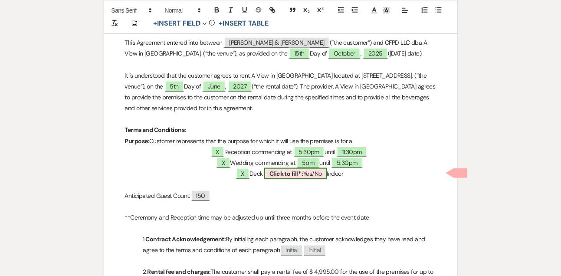
drag, startPoint x: 355, startPoint y: 172, endPoint x: 290, endPoint y: 175, distance: 64.8
click at [290, 175] on p "X Deck ﻿ Click to fill* : Yes/No ﻿ Indoor" at bounding box center [281, 173] width 312 height 11
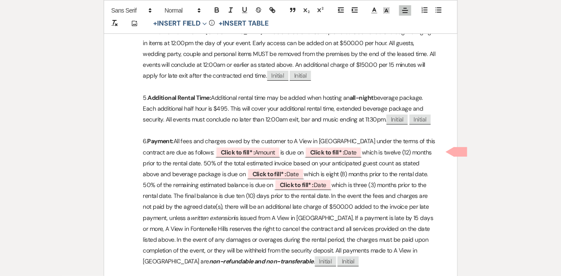
scroll to position [800, 0]
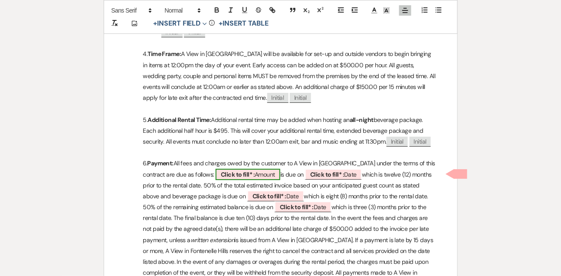
click at [277, 173] on span "Click to fill* : Amount" at bounding box center [248, 174] width 65 height 11
select select "owner"
select select "Amount"
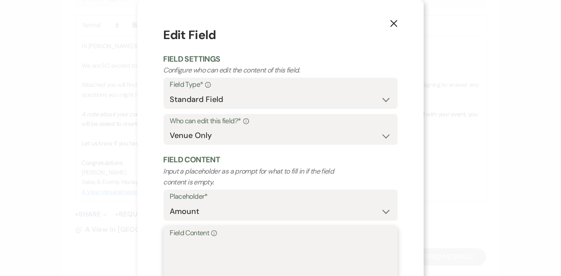
click at [190, 269] on textarea "Field Content Info" at bounding box center [280, 260] width 221 height 43
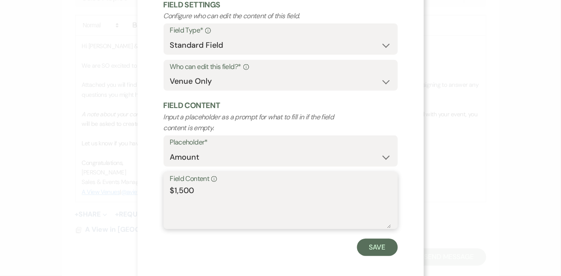
scroll to position [60, 0]
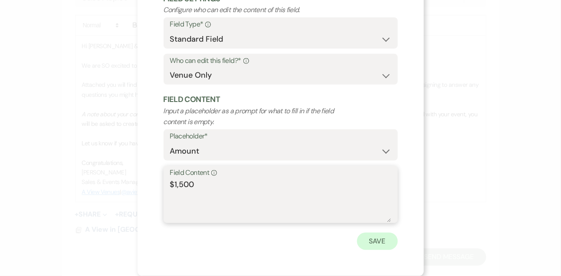
type textarea "$1,500"
click at [366, 243] on button "Save" at bounding box center [377, 241] width 41 height 17
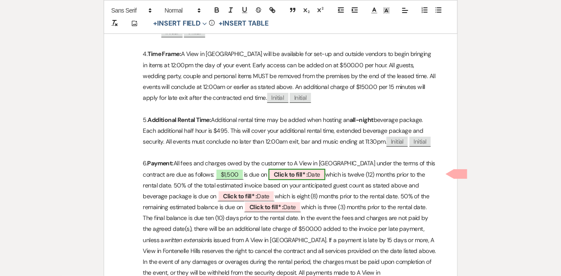
click at [316, 174] on span "Click to fill* : Date" at bounding box center [297, 174] width 57 height 11
select select "owner"
select select "Date"
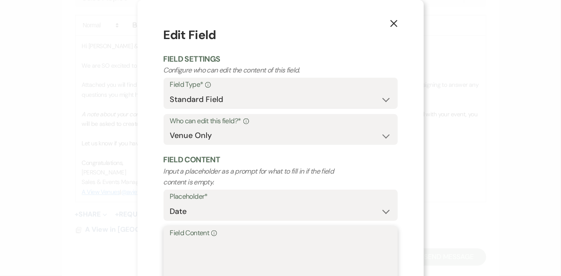
click at [256, 255] on textarea "Field Content Info" at bounding box center [280, 260] width 221 height 43
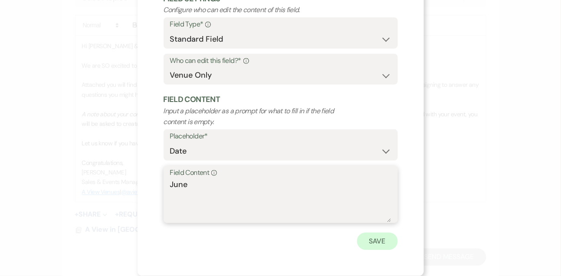
type textarea "June"
click at [383, 238] on button "Save" at bounding box center [377, 241] width 41 height 17
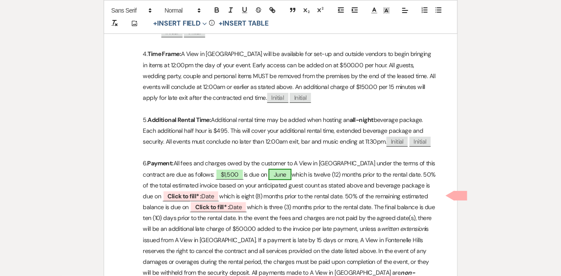
click at [277, 174] on span "June" at bounding box center [280, 174] width 23 height 11
select select "owner"
select select "Date"
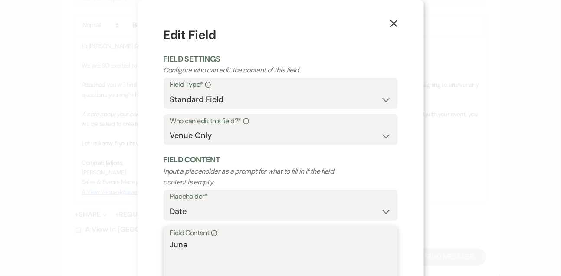
click at [227, 244] on textarea "June" at bounding box center [280, 260] width 221 height 43
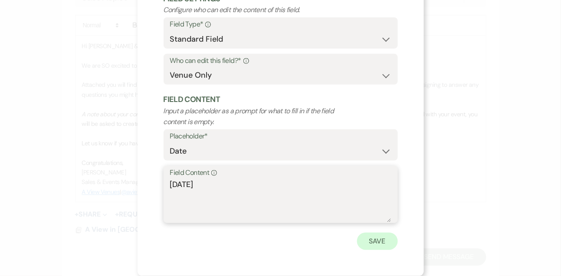
type textarea "[DATE]"
click at [383, 238] on button "Save" at bounding box center [377, 241] width 41 height 17
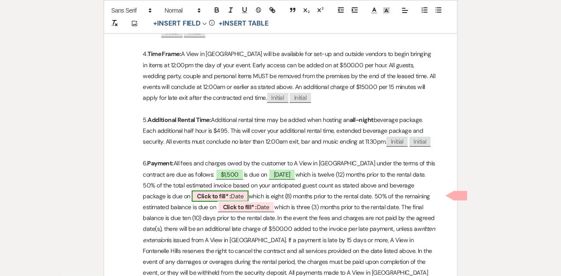
click at [231, 192] on b "Click to fill* :" at bounding box center [214, 196] width 34 height 8
select select "owner"
select select "Date"
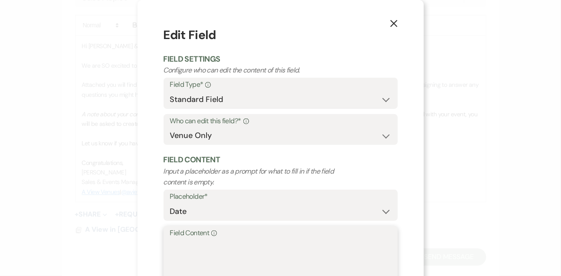
click at [219, 244] on textarea "Field Content Info" at bounding box center [280, 260] width 221 height 43
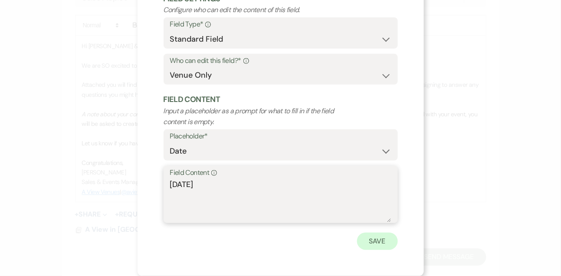
type textarea "[DATE]"
click at [366, 236] on button "Save" at bounding box center [377, 241] width 41 height 17
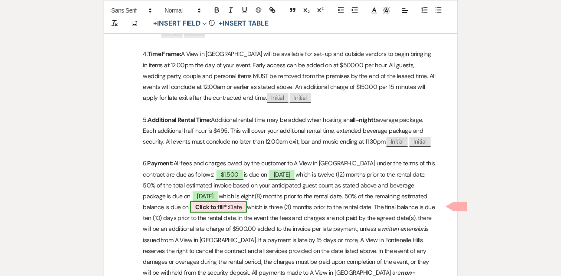
click at [229, 205] on b "Click to fill* :" at bounding box center [212, 207] width 34 height 8
select select "owner"
select select "Date"
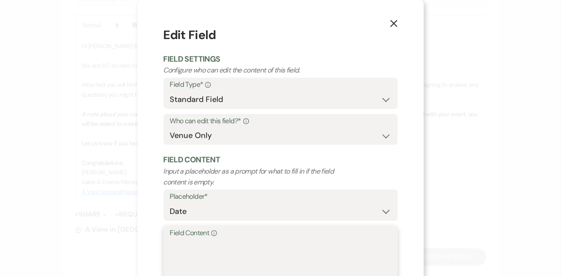
click at [242, 244] on textarea "Field Content Info" at bounding box center [280, 260] width 221 height 43
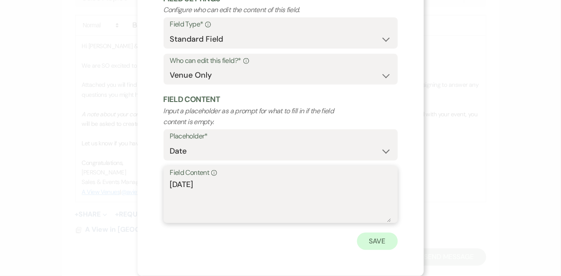
type textarea "[DATE]"
click at [369, 242] on button "Save" at bounding box center [377, 241] width 41 height 17
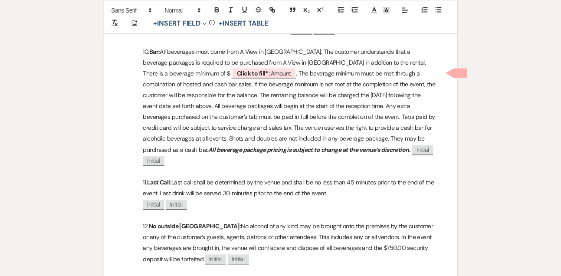
scroll to position [1231, 0]
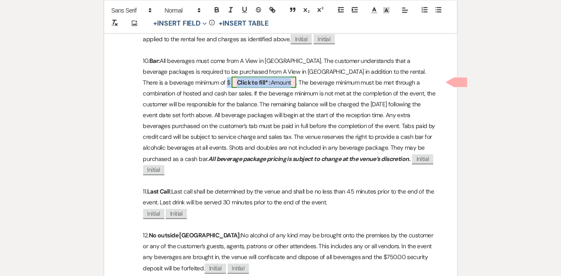
click at [237, 79] on b "Click to fill* :" at bounding box center [254, 83] width 34 height 8
select select "owner"
select select "Amount"
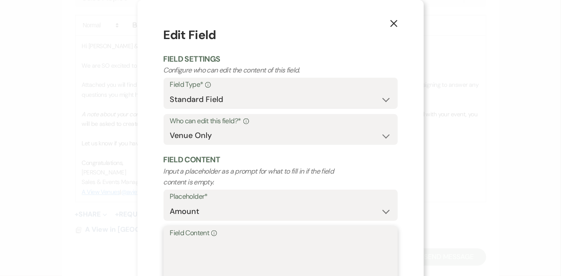
click at [190, 250] on textarea "Field Content Info" at bounding box center [280, 260] width 221 height 43
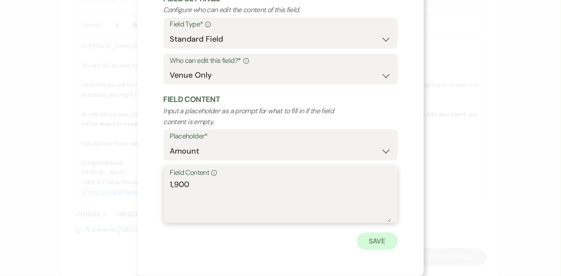
type textarea "1,900"
click at [375, 244] on button "Save" at bounding box center [377, 241] width 41 height 17
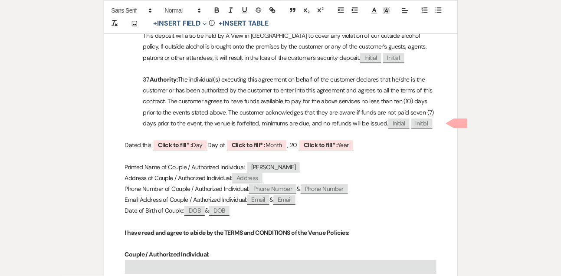
scroll to position [3264, 0]
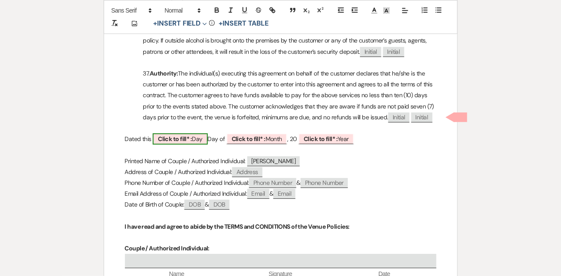
click at [201, 133] on span "Click to fill* : Day" at bounding box center [180, 138] width 55 height 11
select select "owner"
select select "custom_placeholder"
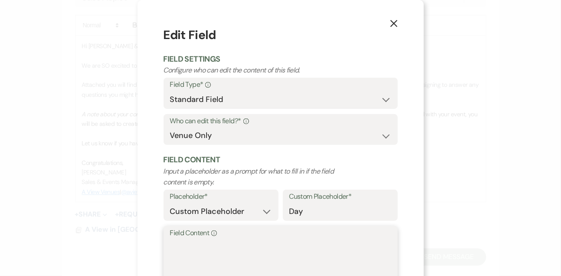
click at [178, 261] on textarea "Field Content Info" at bounding box center [280, 260] width 221 height 43
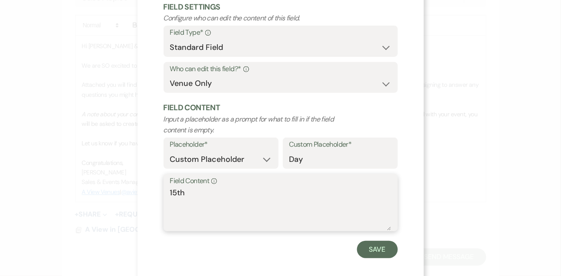
scroll to position [60, 0]
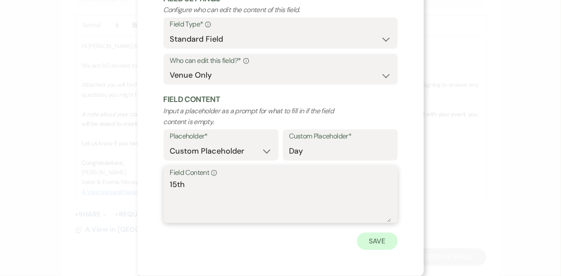
type textarea "15th"
click at [371, 234] on button "Save" at bounding box center [377, 241] width 41 height 17
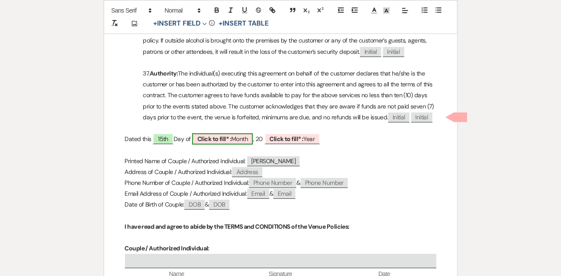
click at [249, 133] on span "Click to fill* : Month" at bounding box center [222, 138] width 61 height 11
select select "owner"
select select "custom_placeholder"
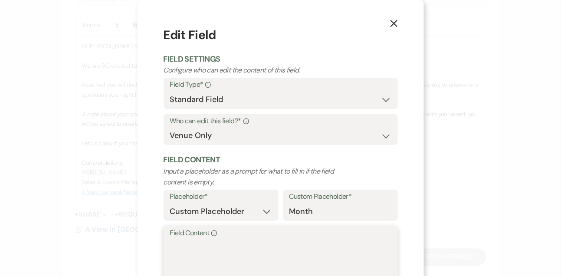
click at [234, 248] on textarea "Field Content Info" at bounding box center [280, 260] width 221 height 43
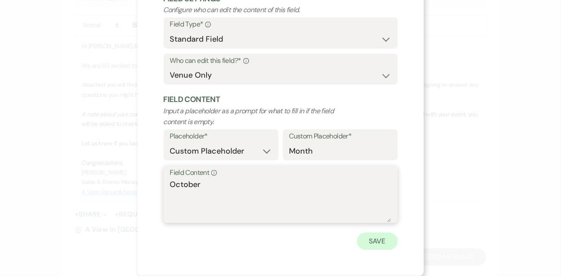
type textarea "October"
click at [361, 240] on button "Save" at bounding box center [377, 241] width 41 height 17
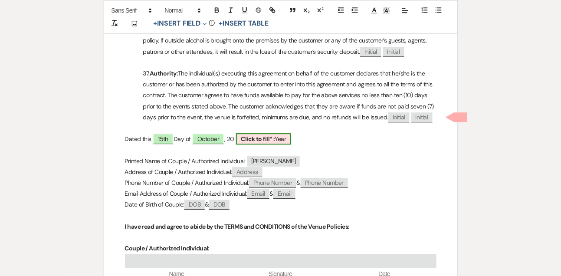
click at [260, 135] on b "Click to fill* :" at bounding box center [258, 139] width 34 height 8
select select "owner"
select select "custom_placeholder"
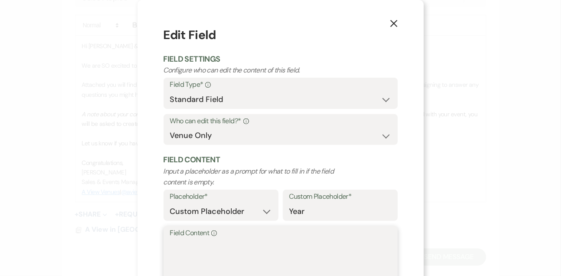
click at [198, 242] on textarea "Field Content Info" at bounding box center [280, 260] width 221 height 43
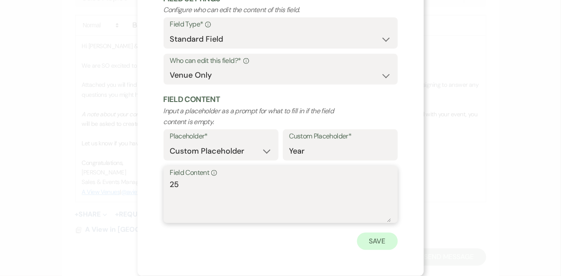
type textarea "25"
click at [390, 237] on button "Save" at bounding box center [377, 241] width 41 height 17
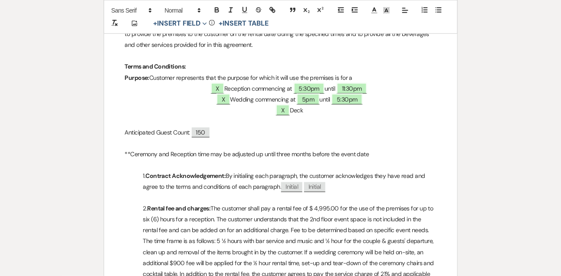
scroll to position [261, 0]
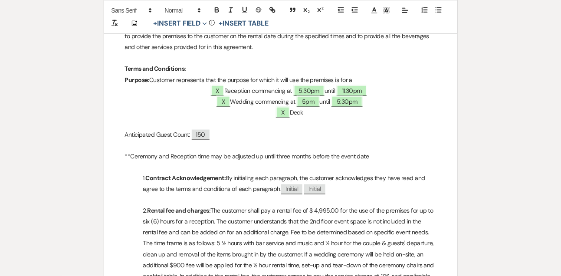
click at [184, 153] on p "**Ceremony and Reception time may be adjusted up until three months before the …" at bounding box center [281, 156] width 312 height 11
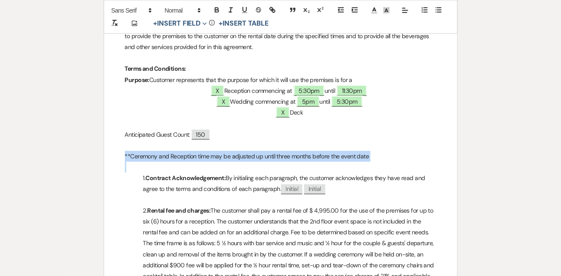
click at [184, 153] on p "**Ceremony and Reception time may be adjusted up until three months before the …" at bounding box center [281, 156] width 312 height 11
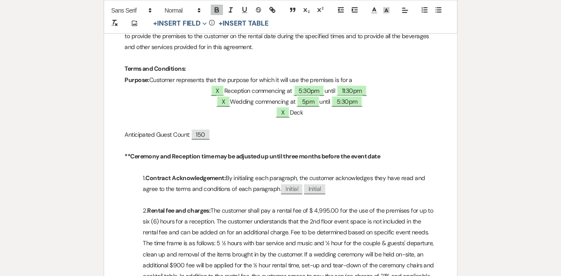
click at [175, 122] on p at bounding box center [281, 123] width 312 height 11
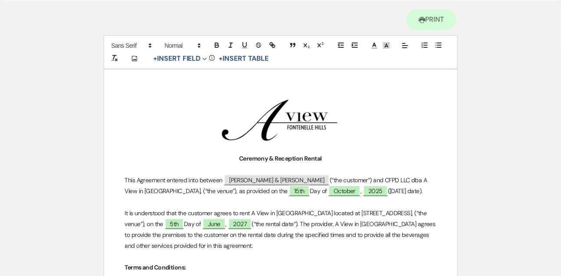
scroll to position [0, 0]
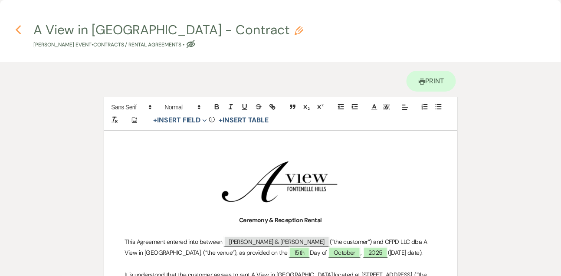
click at [20, 24] on button "Previous" at bounding box center [18, 29] width 7 height 11
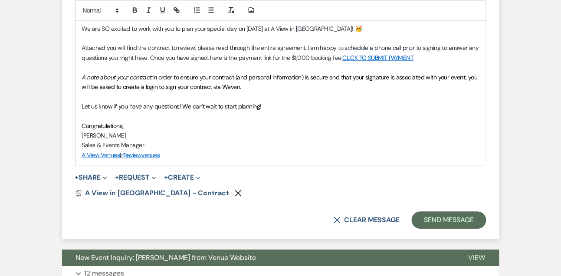
scroll to position [556, 0]
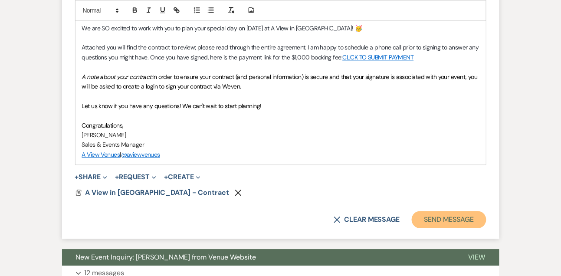
click at [436, 223] on button "Send Message" at bounding box center [449, 219] width 74 height 17
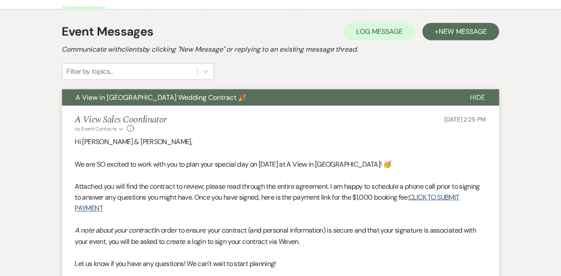
scroll to position [0, 0]
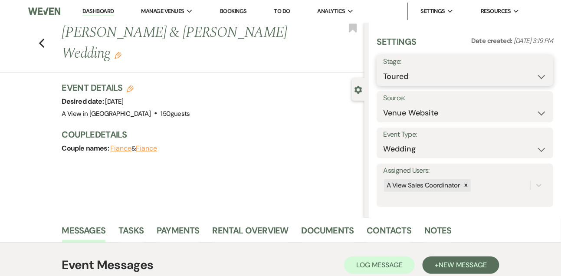
click at [396, 71] on select "Inquiry Follow Up Tour Requested Tour Confirmed Toured Proposal Sent Booked Lost" at bounding box center [465, 76] width 164 height 17
click at [383, 68] on select "Inquiry Follow Up Tour Requested Tour Confirmed Toured Proposal Sent Booked Lost" at bounding box center [465, 76] width 164 height 17
click at [396, 82] on select "Inquiry Follow Up Tour Requested Tour Confirmed Toured Proposal Sent Booked Lost" at bounding box center [444, 76] width 122 height 17
select select "6"
click at [383, 68] on select "Inquiry Follow Up Tour Requested Tour Confirmed Toured Proposal Sent Booked Lost" at bounding box center [444, 76] width 122 height 17
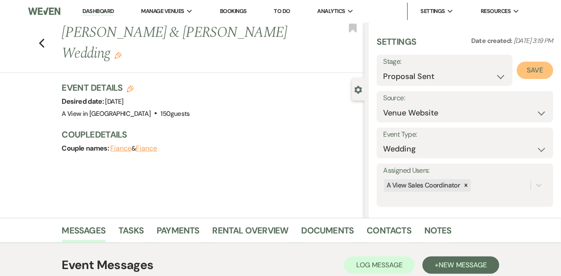
click at [539, 66] on button "Save" at bounding box center [535, 70] width 36 height 17
click at [93, 9] on link "Dashboard" at bounding box center [98, 11] width 31 height 8
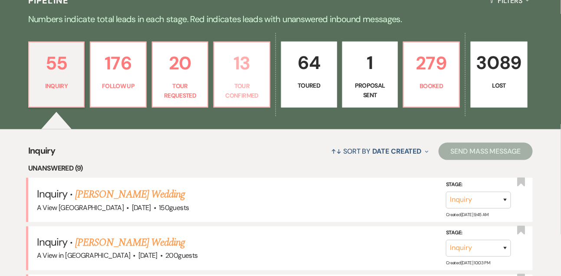
click at [264, 58] on p "13" at bounding box center [242, 63] width 45 height 29
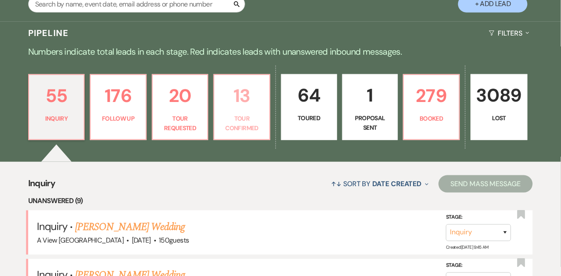
select select "4"
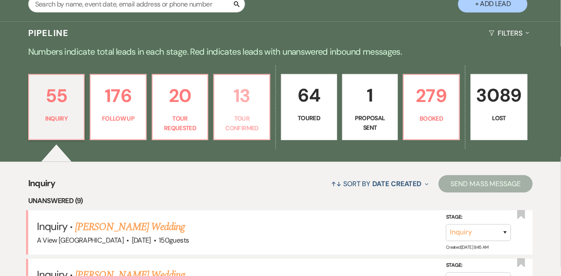
select select "4"
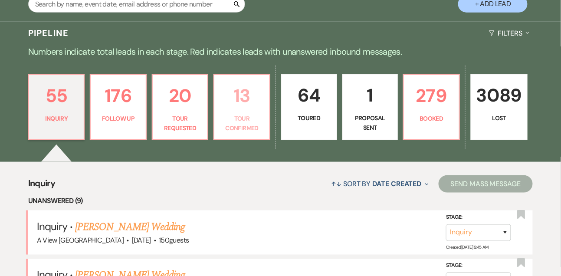
select select "4"
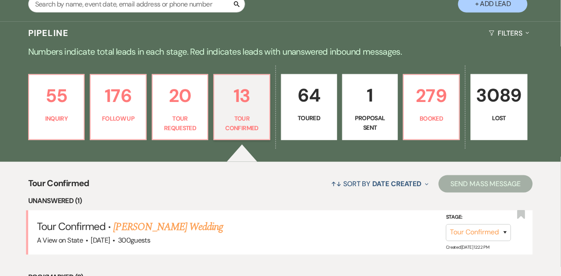
scroll to position [207, 0]
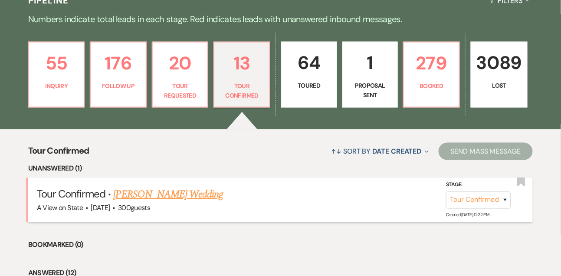
click at [165, 202] on link "[PERSON_NAME] Wedding" at bounding box center [169, 195] width 110 height 16
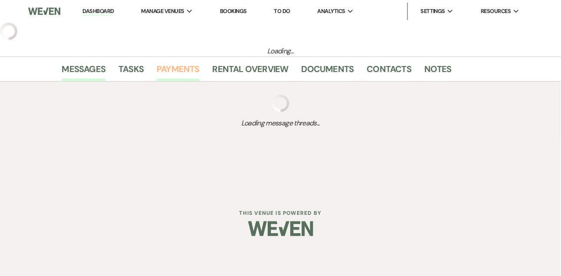
select select "4"
select select "5"
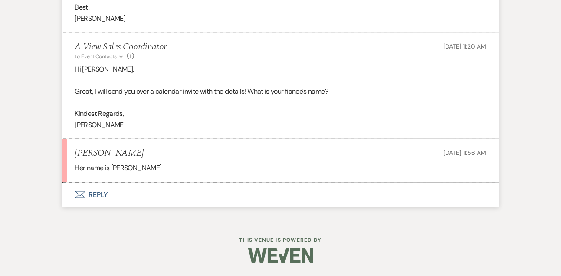
scroll to position [1077, 0]
drag, startPoint x: 111, startPoint y: 168, endPoint x: 182, endPoint y: 168, distance: 70.3
click at [182, 168] on p "Her name is [PERSON_NAME]" at bounding box center [281, 167] width 412 height 11
copy p "[PERSON_NAME]"
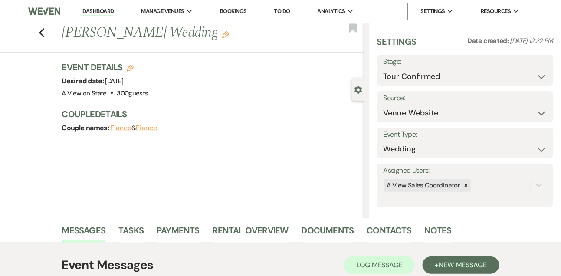
scroll to position [91, 0]
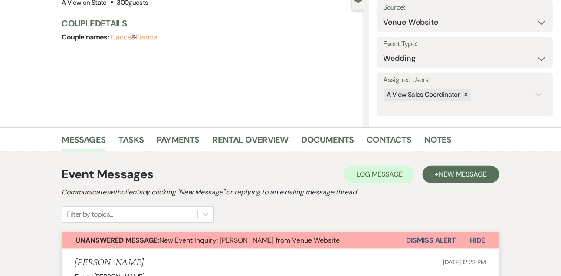
click at [416, 235] on button "Dismiss Alert" at bounding box center [432, 240] width 50 height 17
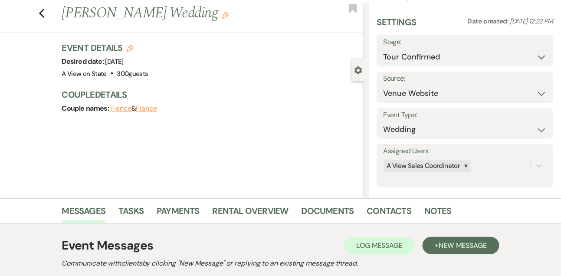
scroll to position [0, 0]
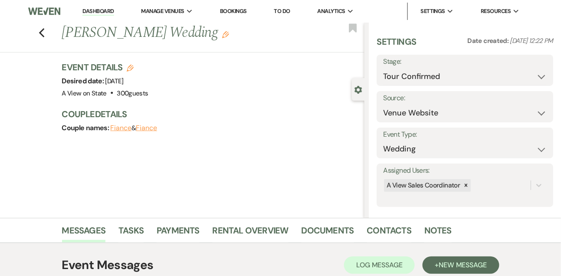
click at [95, 14] on link "Dashboard" at bounding box center [98, 11] width 31 height 8
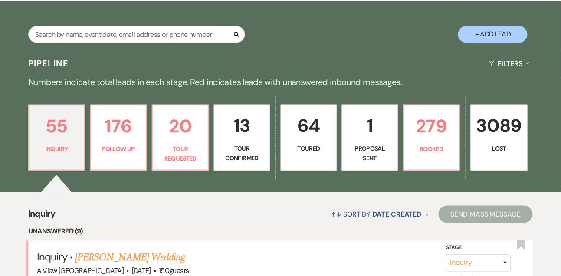
scroll to position [187, 0]
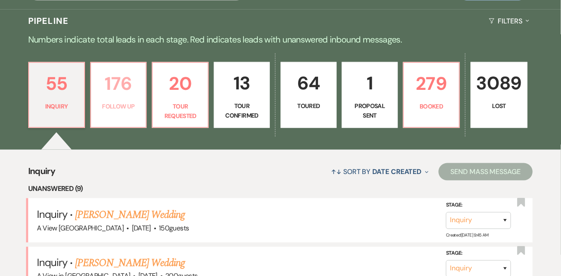
click at [103, 97] on p "176" at bounding box center [118, 83] width 45 height 29
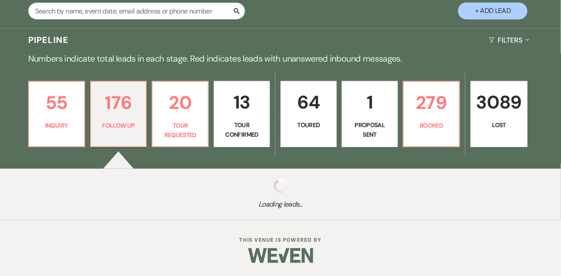
select select "9"
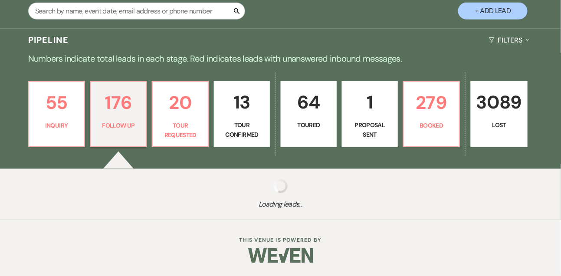
select select "9"
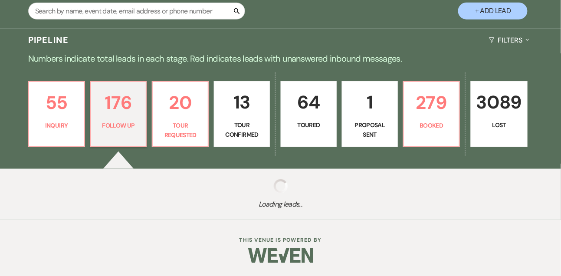
select select "9"
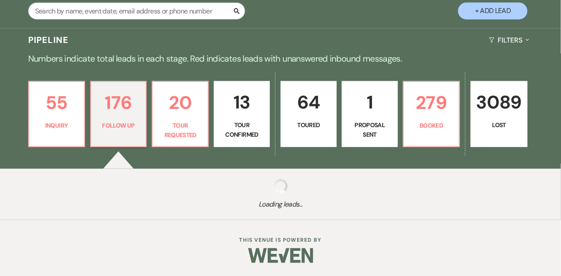
select select "9"
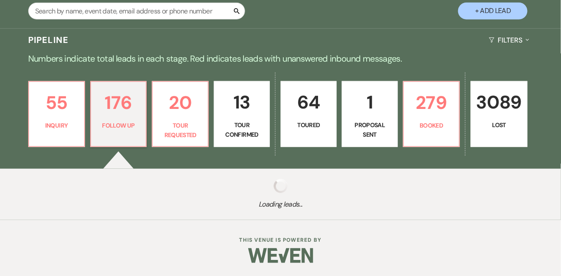
select select "9"
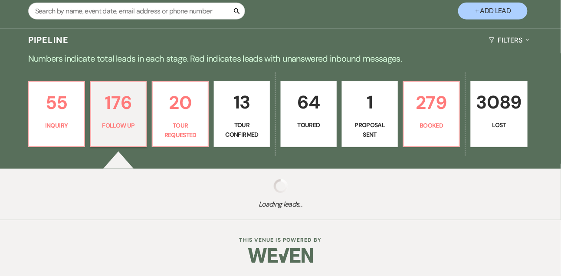
select select "9"
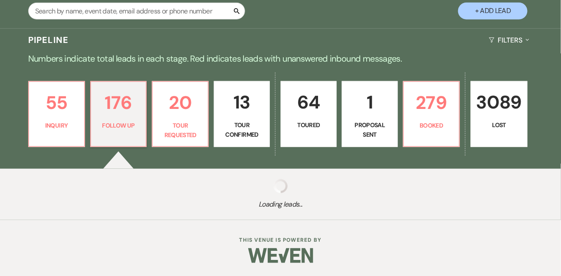
select select "9"
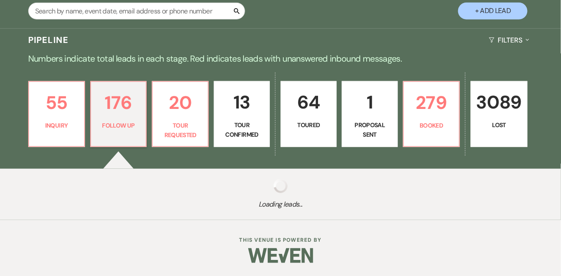
select select "9"
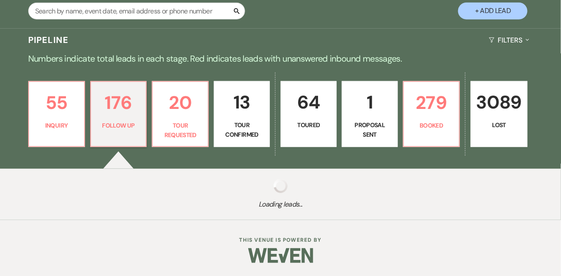
select select "9"
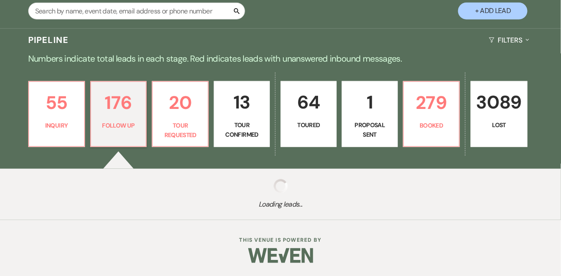
select select "9"
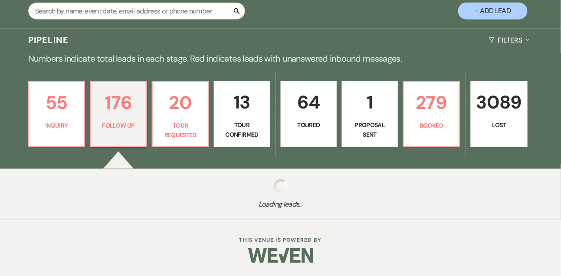
select select "9"
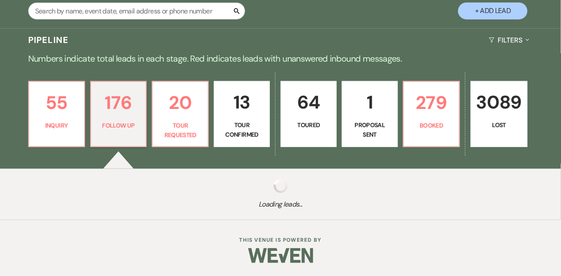
select select "9"
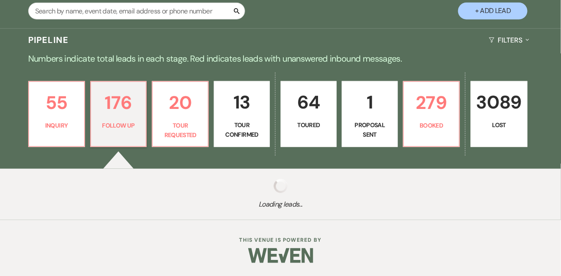
select select "9"
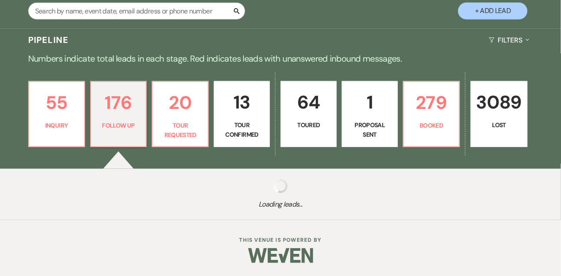
select select "9"
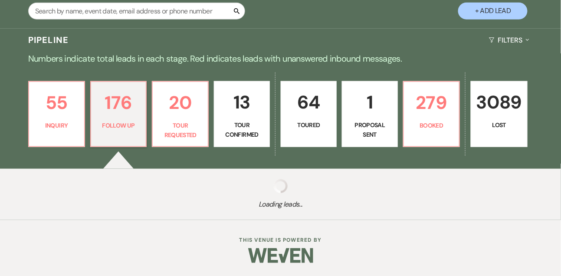
select select "9"
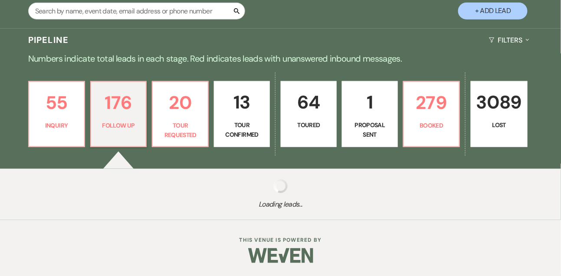
select select "9"
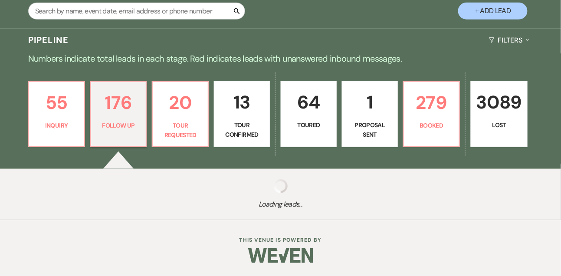
select select "9"
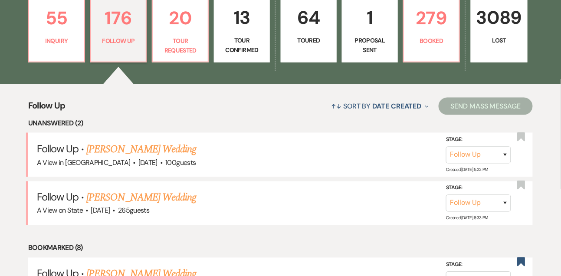
scroll to position [253, 0]
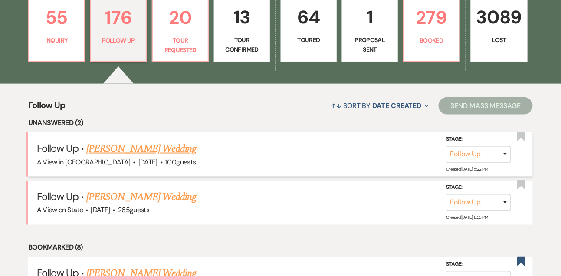
click at [133, 163] on span "·" at bounding box center [134, 163] width 3 height 0
click at [107, 157] on link "[PERSON_NAME] Wedding" at bounding box center [141, 149] width 110 height 16
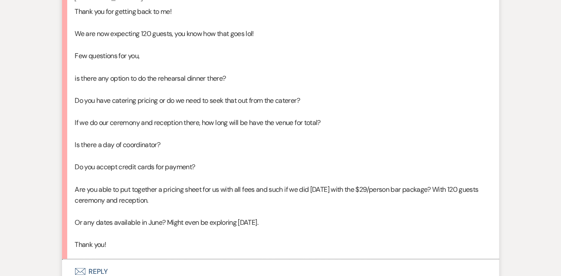
scroll to position [1014, 0]
click at [74, 86] on li "[PERSON_NAME] [DATE] 12:37 PM Thank you for getting back to me! We are now expe…" at bounding box center [281, 121] width 438 height 277
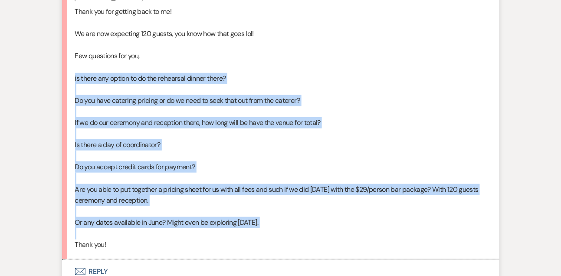
drag, startPoint x: 74, startPoint y: 86, endPoint x: 87, endPoint y: 241, distance: 156.0
click at [87, 241] on li "[PERSON_NAME] [DATE] 12:37 PM Thank you for getting back to me! We are now expe…" at bounding box center [281, 121] width 438 height 277
copy div "is there any option to do the rehearsal dinner there? Do you have catering pric…"
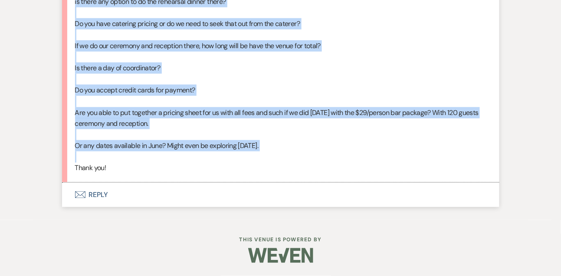
click at [95, 196] on button "Envelope Reply" at bounding box center [281, 195] width 438 height 24
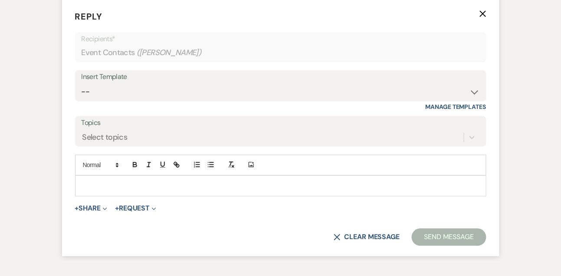
scroll to position [1275, 0]
click at [95, 190] on p at bounding box center [281, 186] width 398 height 10
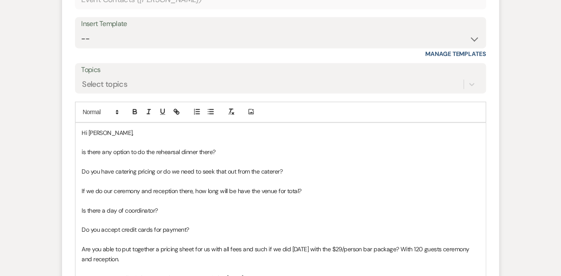
scroll to position [1333, 0]
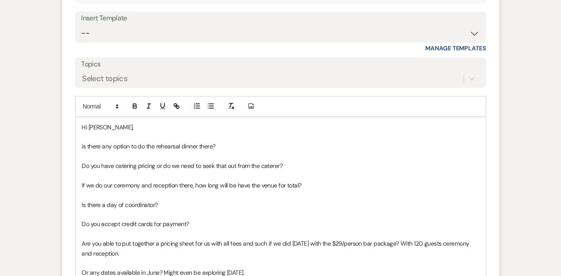
click at [111, 142] on p at bounding box center [281, 137] width 398 height 10
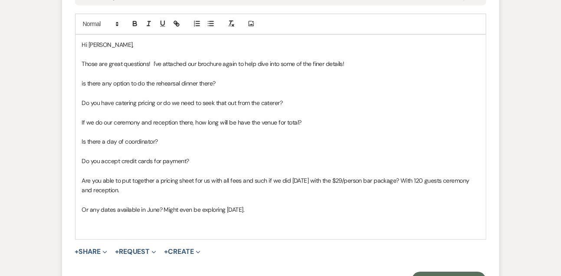
scroll to position [1420, 0]
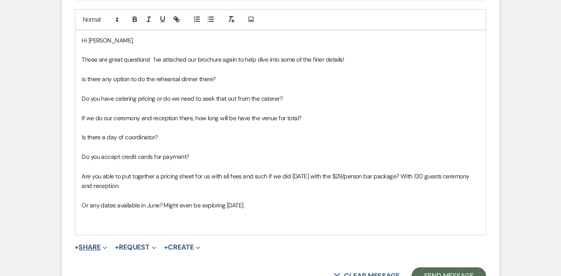
click at [89, 251] on button "+ Share Expand" at bounding box center [91, 247] width 33 height 7
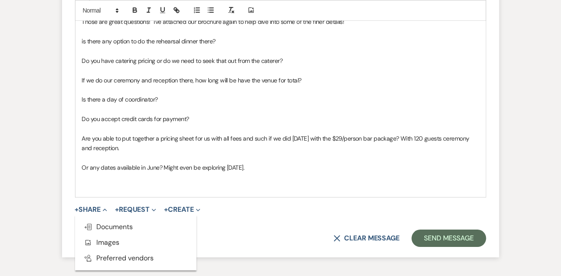
scroll to position [1469, 0]
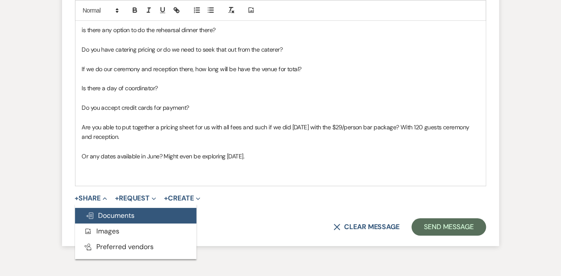
click at [109, 220] on span "Doc Upload Documents" at bounding box center [111, 215] width 50 height 9
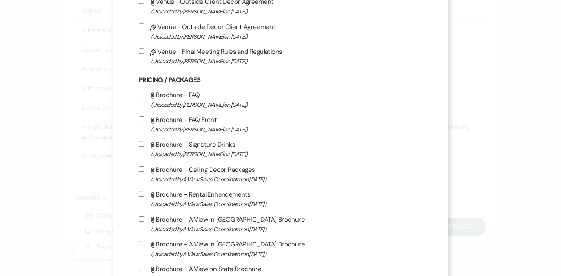
scroll to position [581, 0]
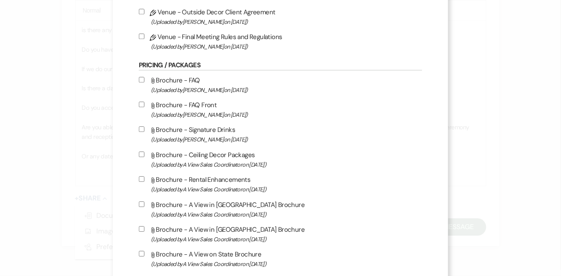
click at [145, 207] on input "Attach File Brochure - A View in [GEOGRAPHIC_DATA] Brochure (Uploaded by A View…" at bounding box center [142, 204] width 6 height 6
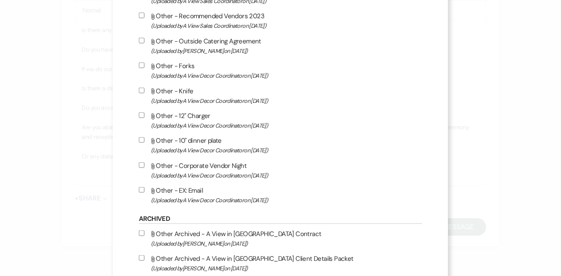
scroll to position [1224, 0]
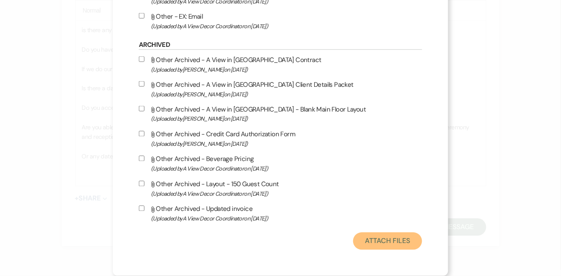
click at [399, 238] on button "Attach Files" at bounding box center [387, 241] width 69 height 17
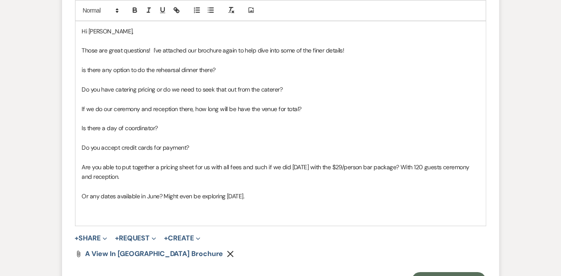
scroll to position [1428, 0]
click at [257, 56] on p "Those are great questions! I've attached our brochure again to help dive into s…" at bounding box center [281, 51] width 398 height 10
click at [235, 76] on p "is there any option to do the rehearsal dinner there?" at bounding box center [281, 71] width 398 height 10
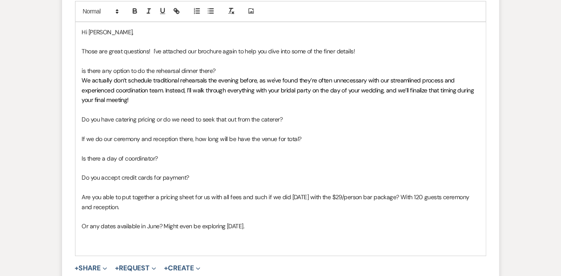
click at [191, 99] on span "We actually don’t schedule traditional rehearsals the evening before, as we've …" at bounding box center [279, 89] width 394 height 27
click at [182, 124] on p "Do you have catering pricing or do we need to seek that out from the caterer?" at bounding box center [281, 120] width 398 height 10
click at [172, 134] on p at bounding box center [281, 129] width 398 height 10
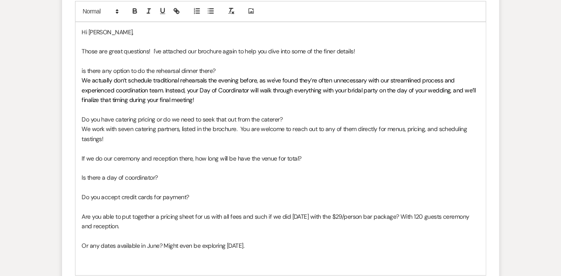
click at [310, 163] on p "If we do our ceremony and reception there, how long will be have the venue for …" at bounding box center [281, 159] width 398 height 10
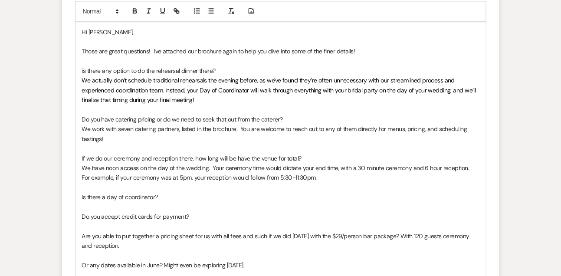
click at [174, 202] on p "Is there a day of coordinator?" at bounding box center [281, 197] width 398 height 10
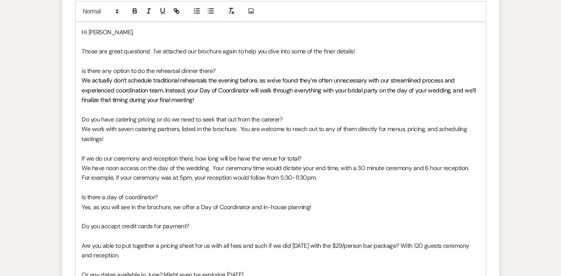
click at [151, 241] on p at bounding box center [281, 236] width 398 height 10
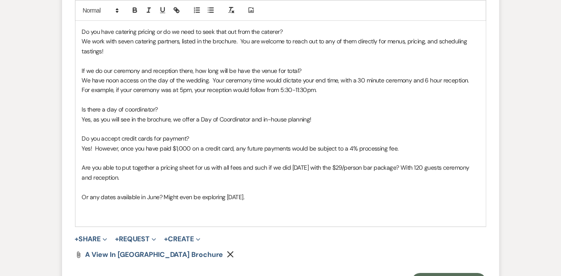
scroll to position [1517, 0]
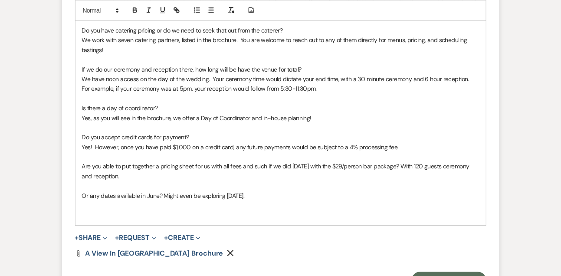
click at [155, 181] on p "Are you able to put together a pricing sheet for us with all fees and such if w…" at bounding box center [281, 172] width 398 height 20
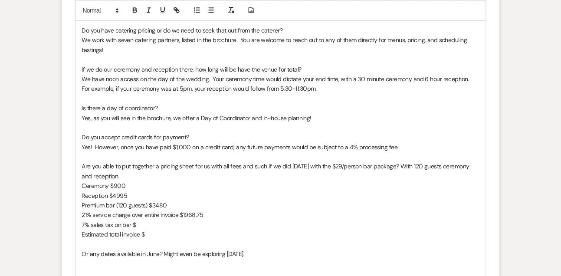
click at [144, 230] on p "7% sales tax on bar $" at bounding box center [281, 225] width 398 height 10
click at [161, 239] on p "Estimated total invoice $" at bounding box center [281, 235] width 398 height 10
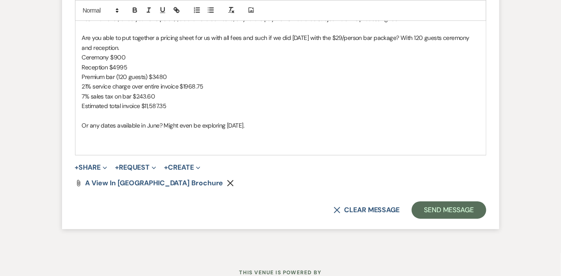
scroll to position [1647, 0]
click at [228, 139] on p at bounding box center [281, 134] width 398 height 10
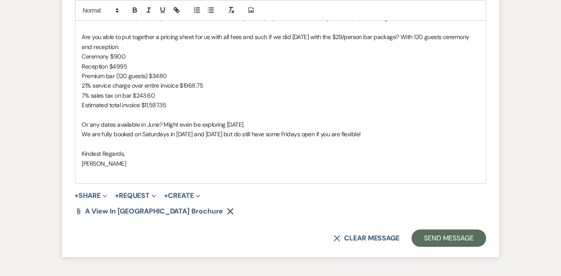
click at [388, 149] on p at bounding box center [281, 144] width 398 height 10
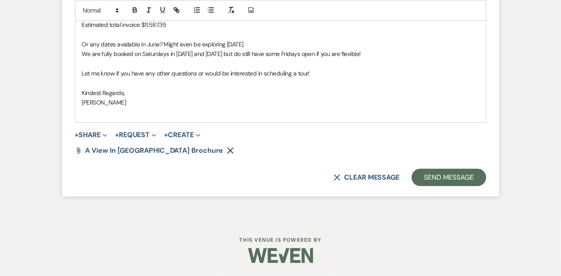
scroll to position [1737, 0]
click at [432, 170] on button "Send Message" at bounding box center [449, 177] width 74 height 17
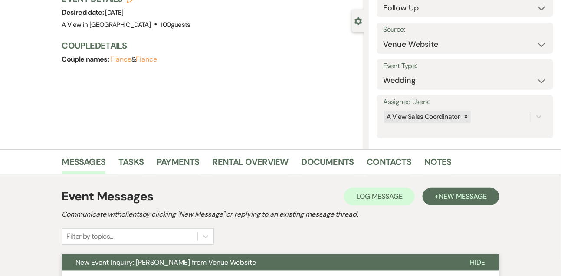
scroll to position [0, 0]
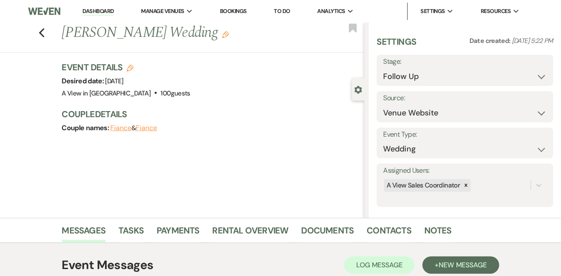
click at [99, 13] on link "Dashboard" at bounding box center [98, 11] width 31 height 8
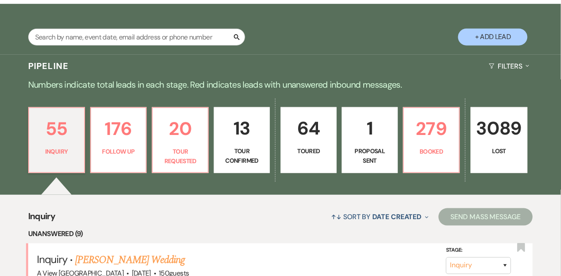
scroll to position [149, 0]
